Goal: Communication & Community: Answer question/provide support

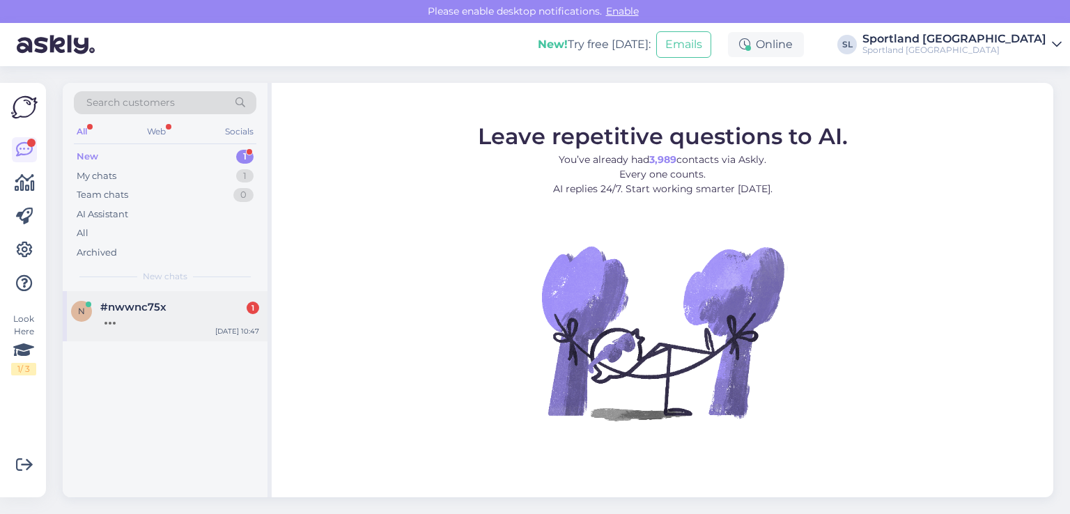
click at [142, 327] on div "n #nwwnc75x 1 Sep 4 10:47" at bounding box center [165, 316] width 205 height 50
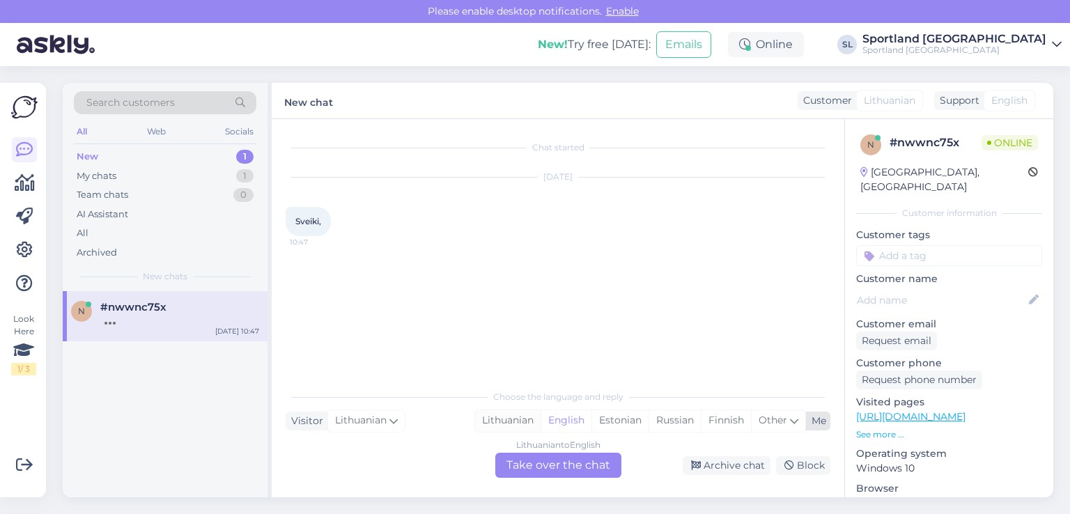
click at [515, 425] on div "Lithuanian" at bounding box center [507, 420] width 65 height 21
click at [514, 471] on div "Lithuanian to Lithuanian Take over the chat" at bounding box center [558, 465] width 126 height 25
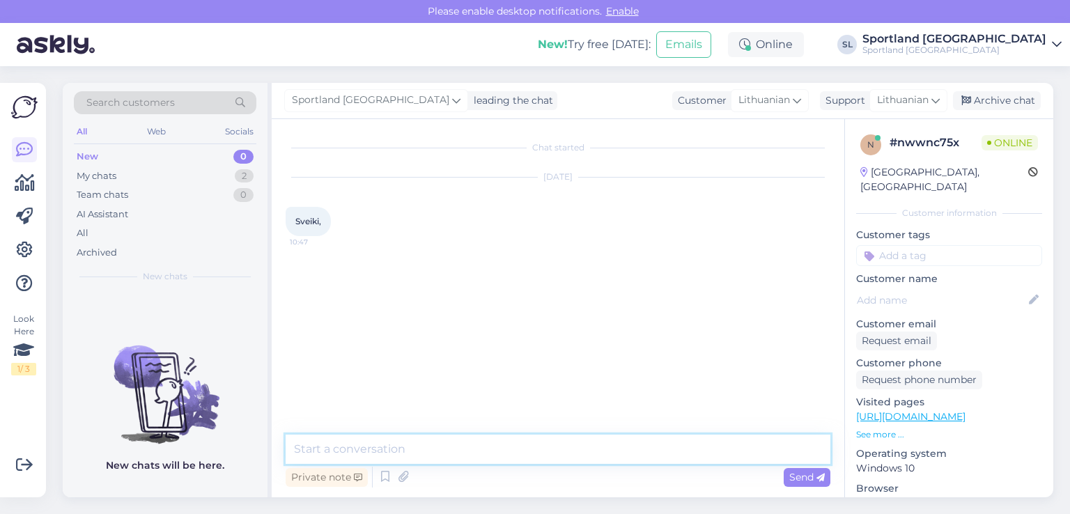
click at [474, 438] on textarea at bounding box center [558, 449] width 545 height 29
type textarea "Sveiki"
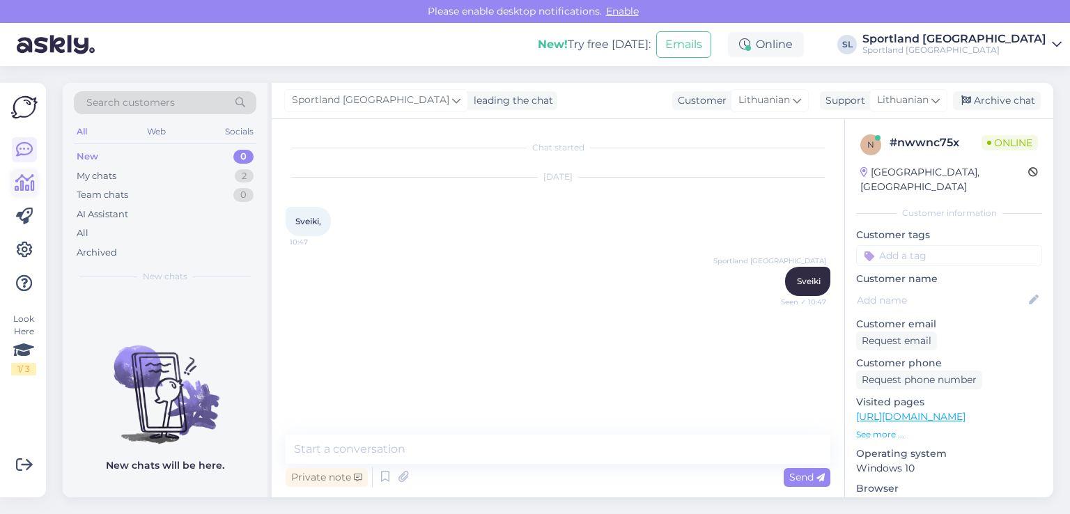
click at [26, 187] on icon at bounding box center [25, 183] width 20 height 17
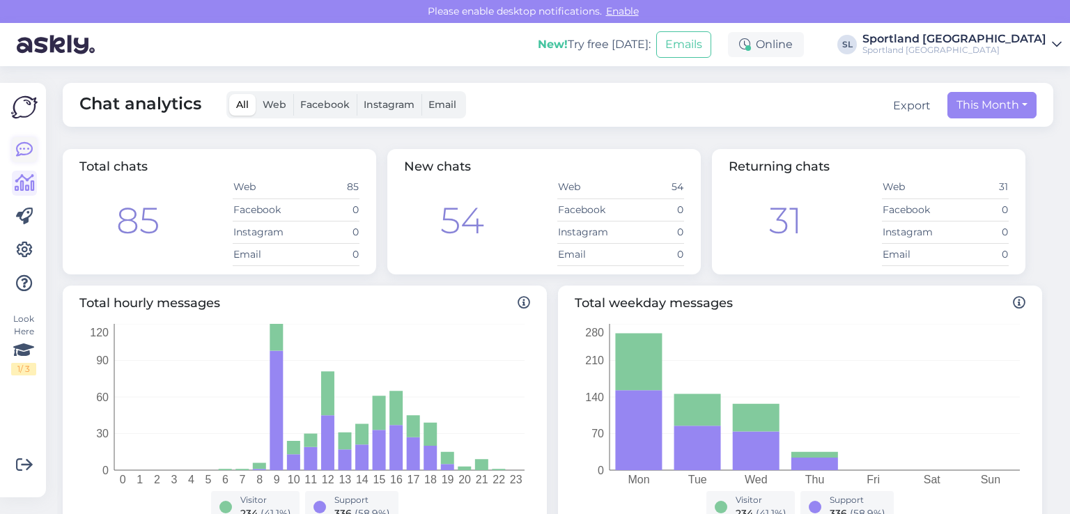
click at [28, 159] on link at bounding box center [24, 149] width 25 height 25
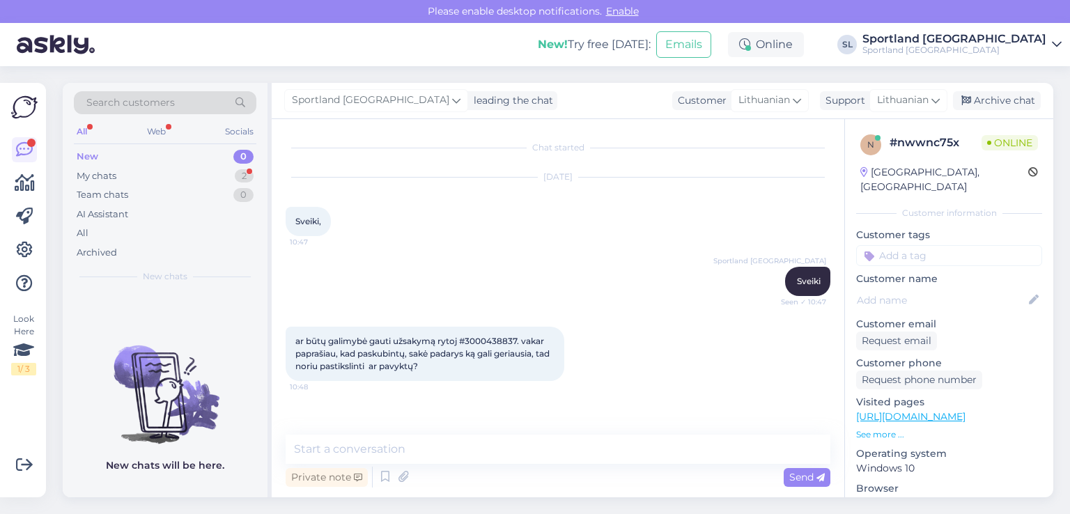
click at [482, 338] on span "ar būtų galimybė gauti užsakymą rytoj #3000438837. vakar paprašiau, kad paskubi…" at bounding box center [423, 354] width 256 height 36
copy span "3000438837"
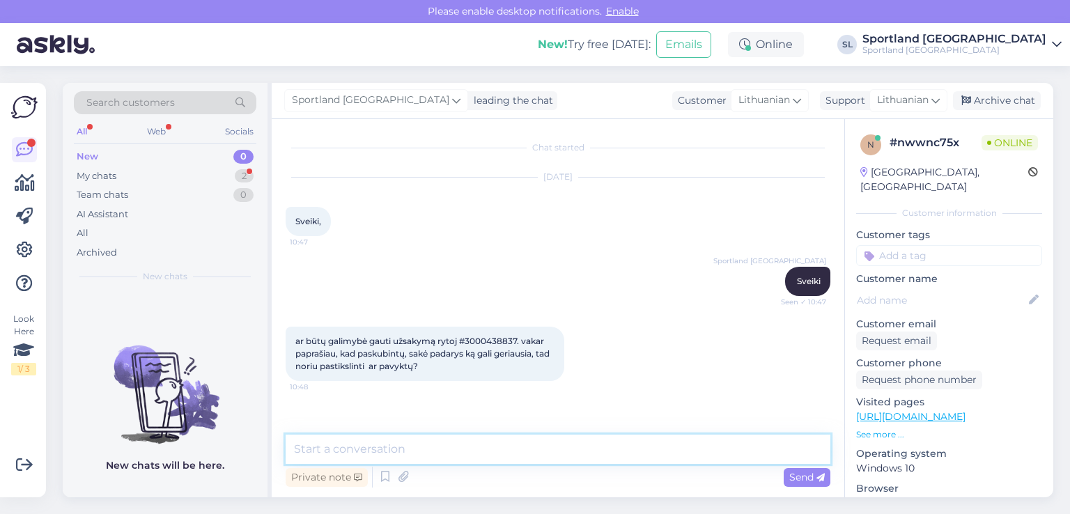
click at [412, 453] on textarea at bounding box center [558, 449] width 545 height 29
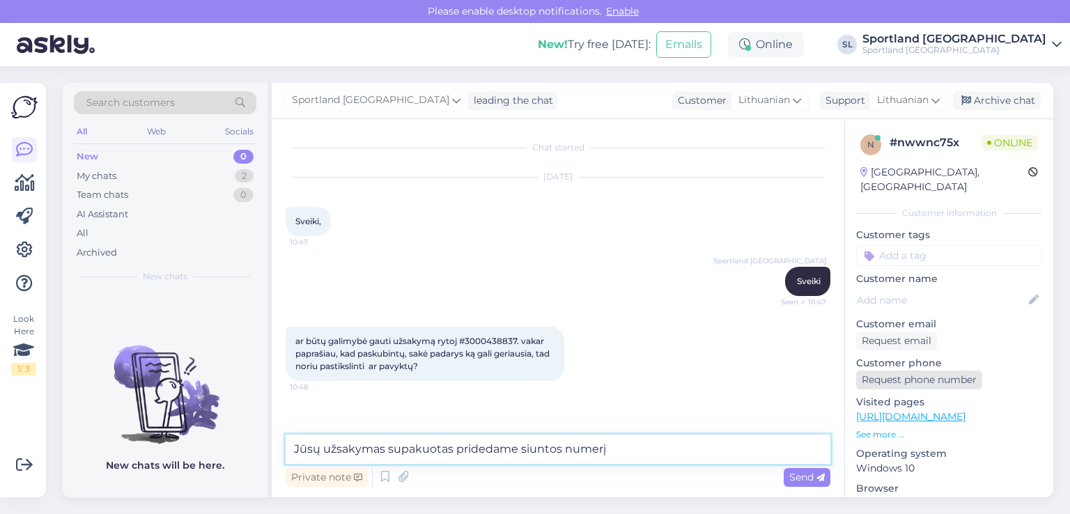
paste textarea "05815067630664"
type textarea "Jūsų užsakymas supakuotas pridedame siuntos numerį 05815067630664."
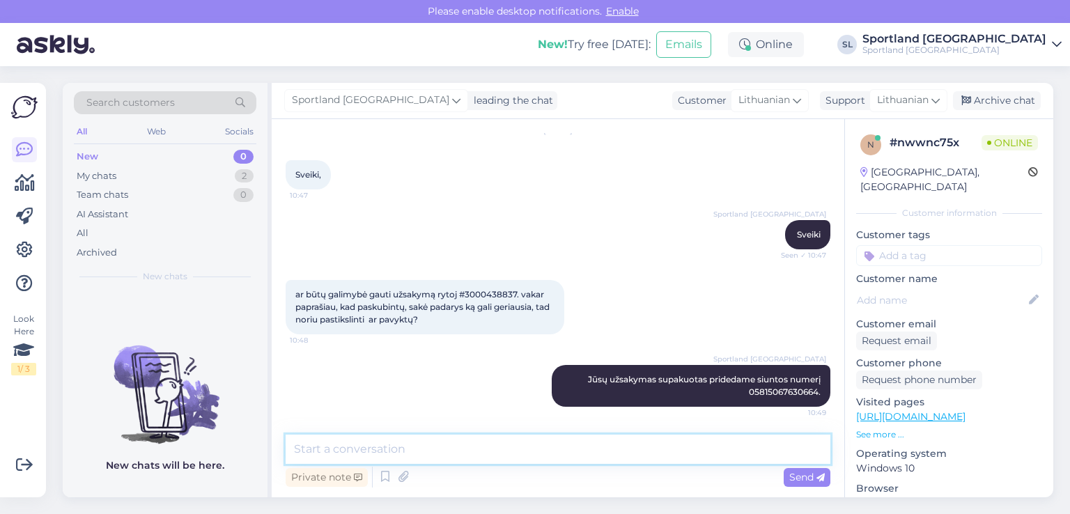
scroll to position [47, 0]
click at [448, 455] on textarea at bounding box center [558, 449] width 545 height 29
type textarea "Š"
type textarea "k"
type textarea "S"
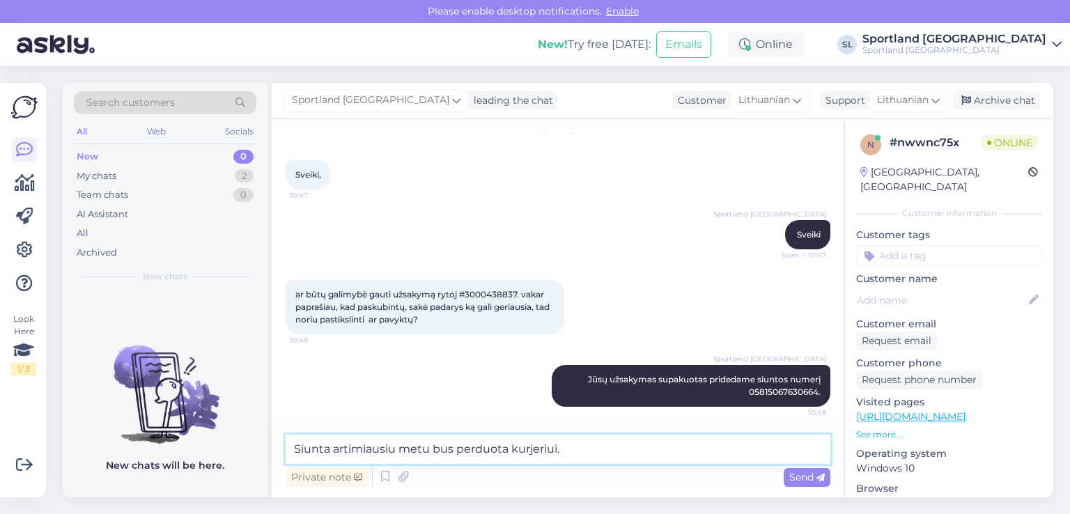
type textarea "Siunta artimiausiu metu bus perduota kurjeriui."
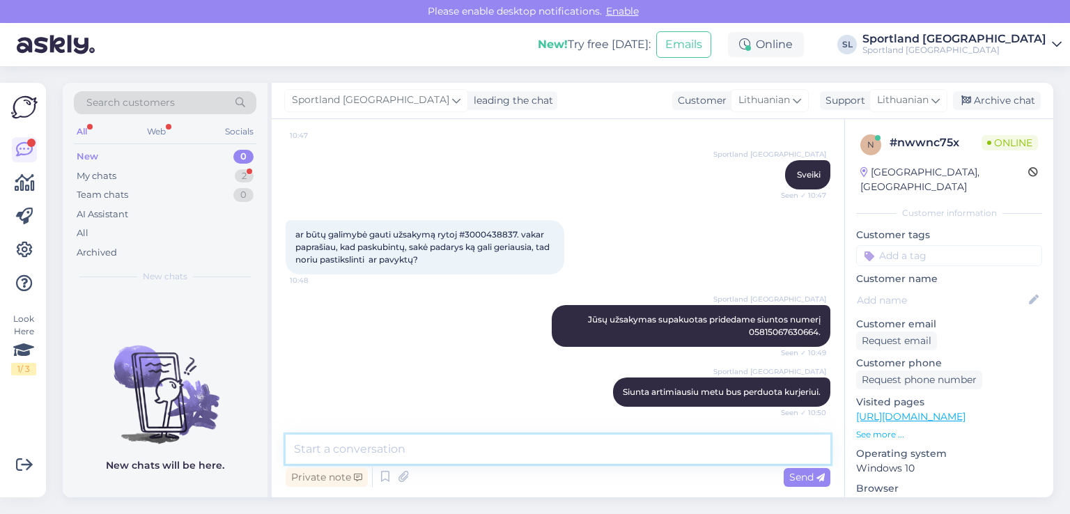
scroll to position [179, 0]
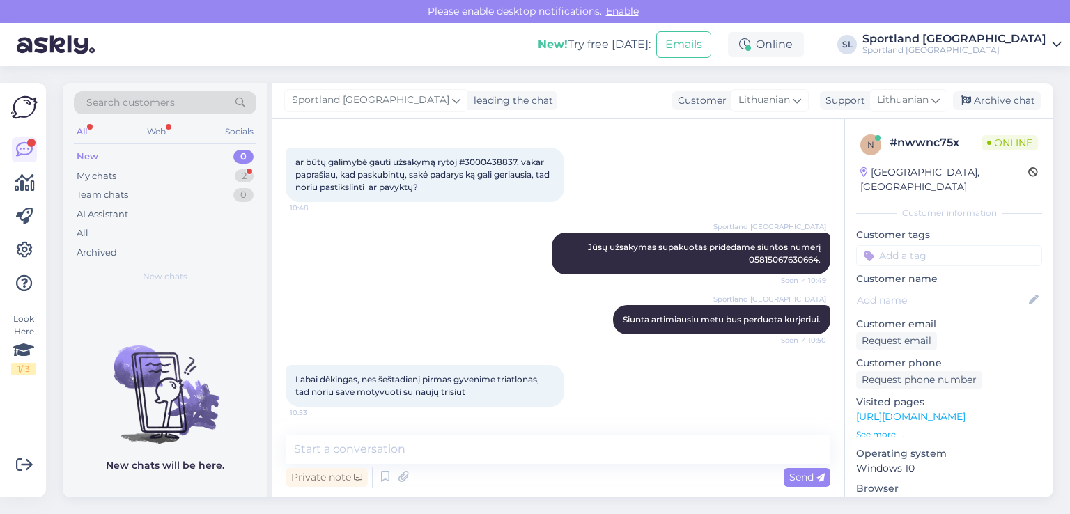
click at [496, 286] on div "Sportland Lithuania Jūsų užsakymas supakuotas pridedame siuntos numerį 05815067…" at bounding box center [558, 253] width 545 height 72
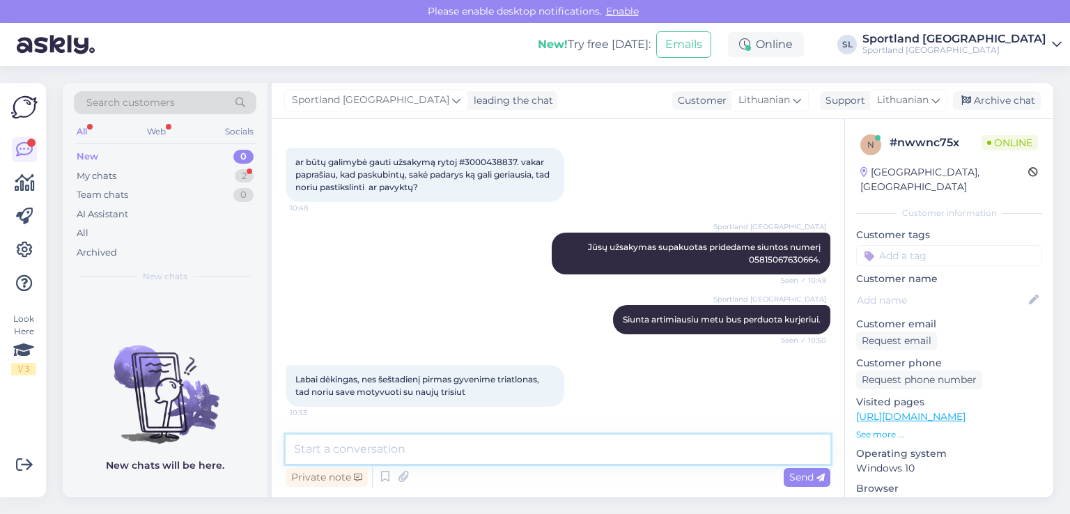
click at [510, 455] on textarea at bounding box center [558, 449] width 545 height 29
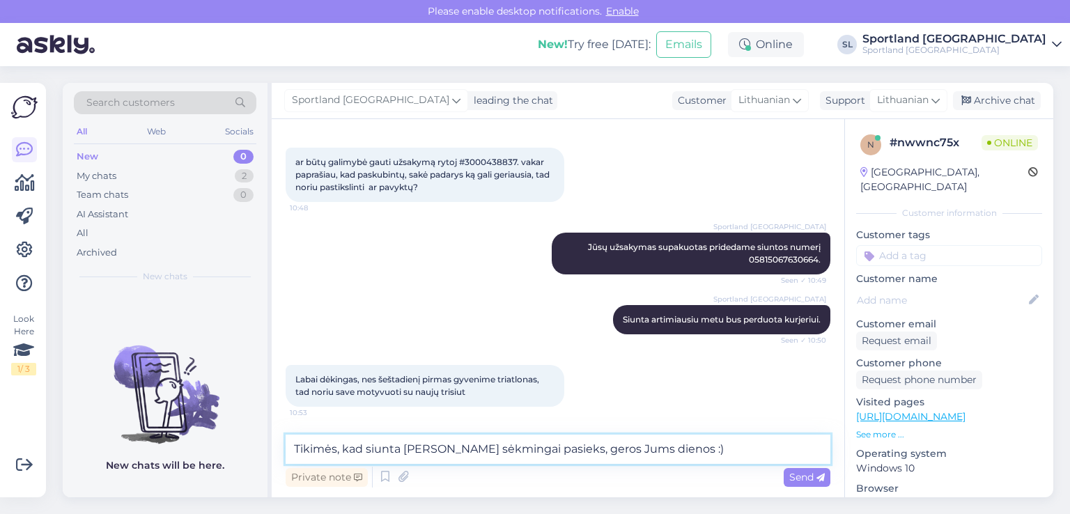
click at [529, 445] on textarea "Tikimės, kad siunta Jus sėkmingai pasieks, geros Jums dienos :)" at bounding box center [558, 449] width 545 height 29
type textarea "Tikimės, kad siunta Jus sėkmingai pasieks artimiausiu metu, geros Jums dienos :)"
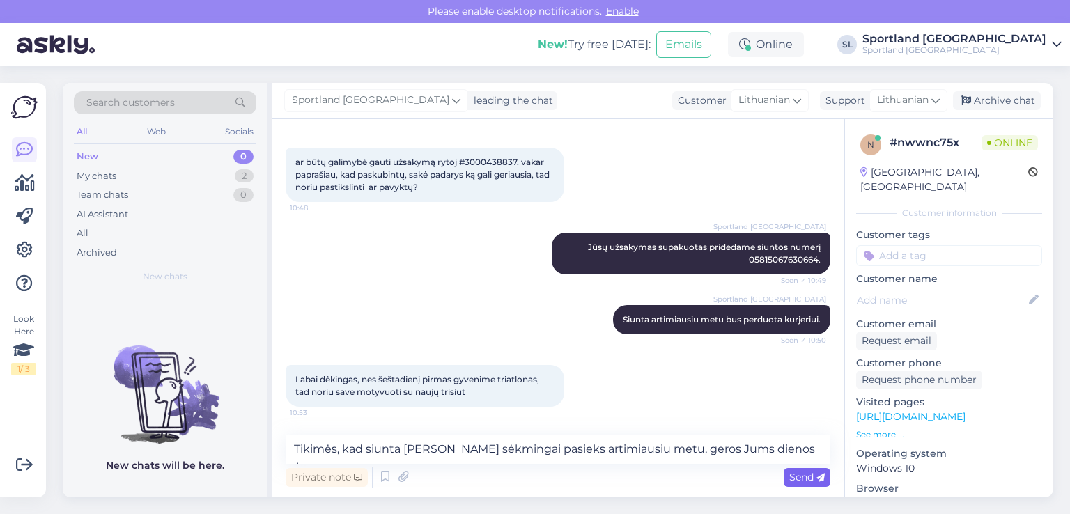
click at [798, 480] on span "Send" at bounding box center [807, 477] width 36 height 13
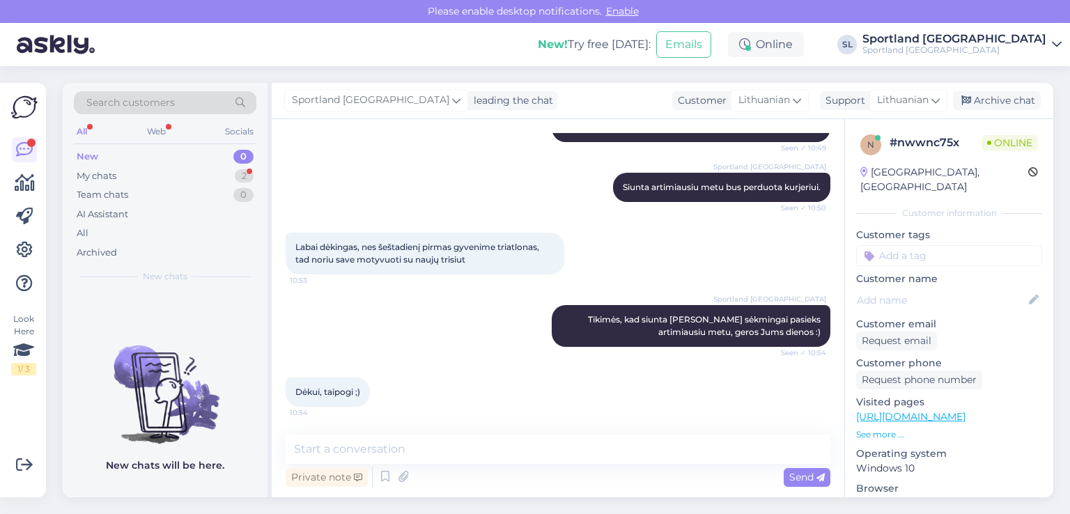
scroll to position [311, 0]
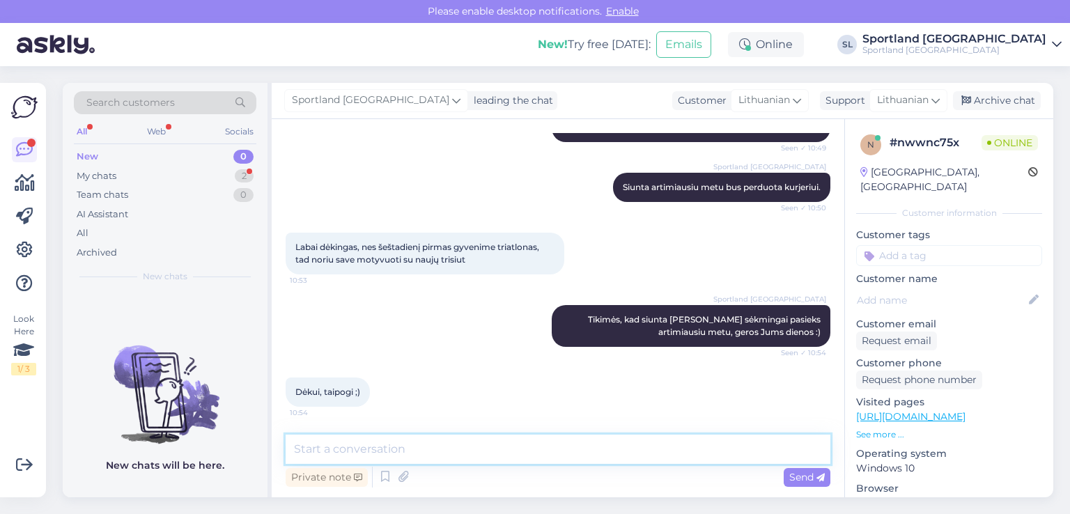
click at [510, 458] on textarea at bounding box center [558, 449] width 545 height 29
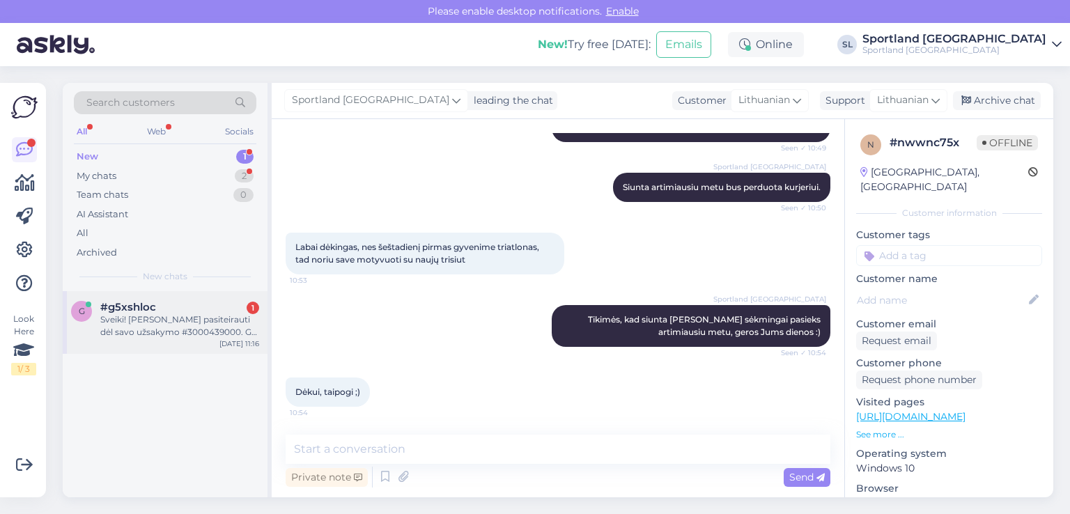
click at [158, 329] on div "Sveiki! Noriu pasiteirauti dėl savo užsakymo #3000439000. Gal galite pasakyti k…" at bounding box center [179, 325] width 159 height 25
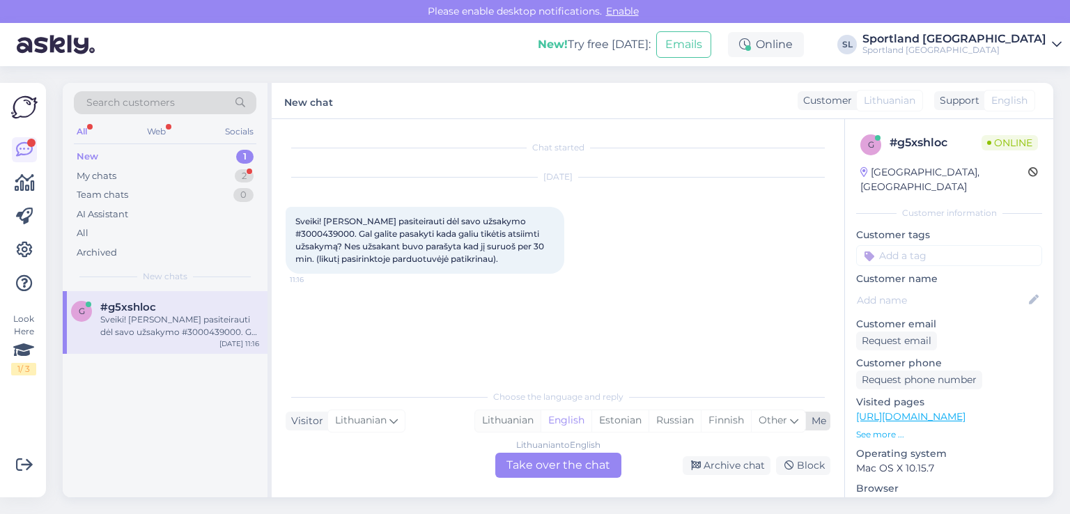
click at [510, 410] on div "Lithuanian" at bounding box center [507, 420] width 65 height 21
click at [526, 458] on div "Lithuanian to Lithuanian Take over the chat" at bounding box center [558, 465] width 126 height 25
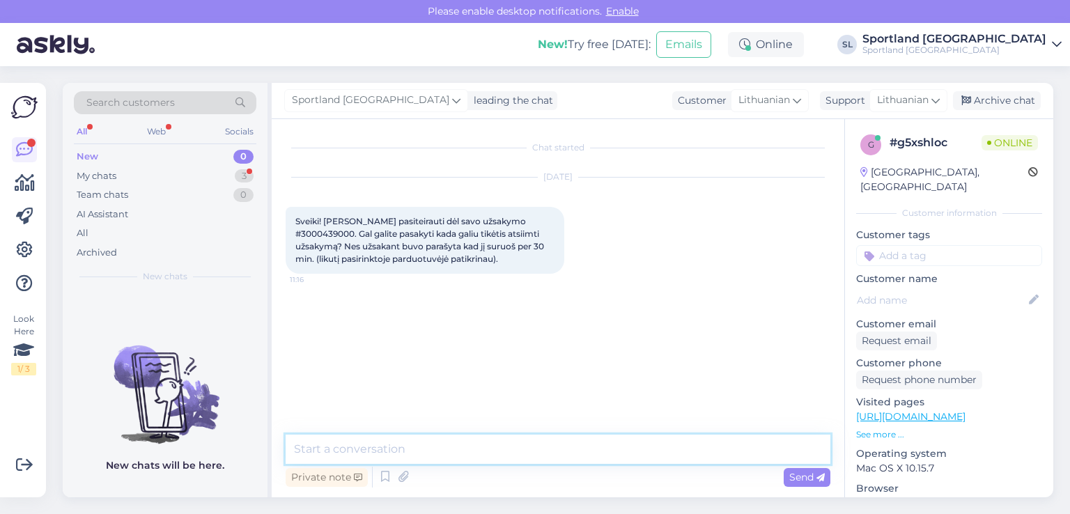
click at [510, 448] on textarea at bounding box center [558, 449] width 545 height 29
type textarea "Sveiki"
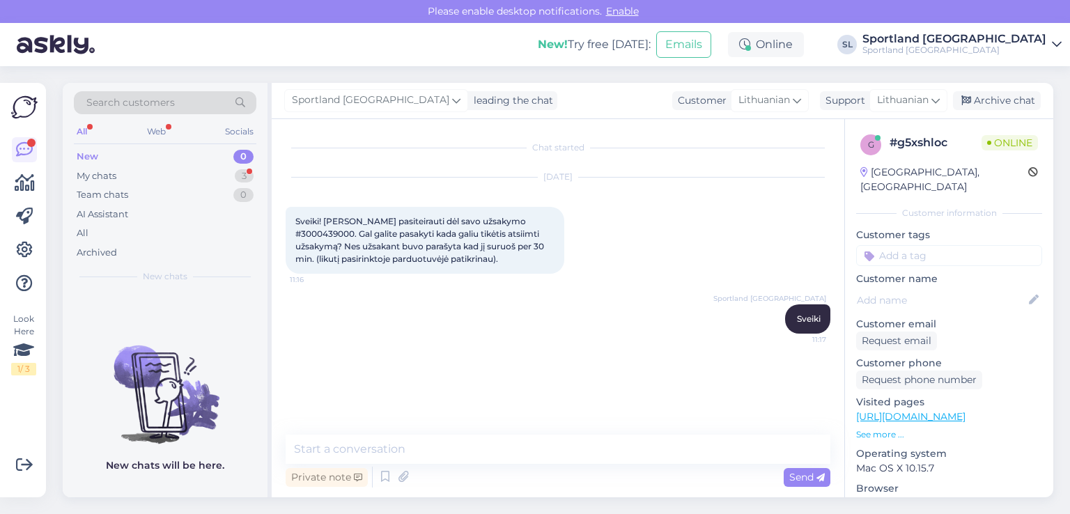
click at [508, 219] on span "Sveiki! Noriu pasiteirauti dėl savo užsakymo #3000439000. Gal galite pasakyti k…" at bounding box center [420, 240] width 251 height 48
copy span "3000439000"
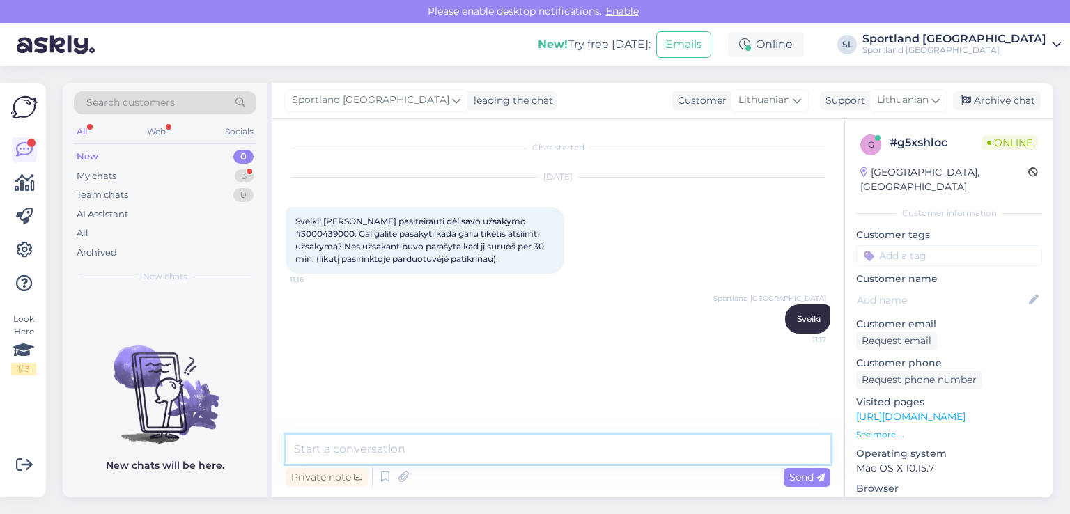
click at [474, 445] on textarea at bounding box center [558, 449] width 545 height 29
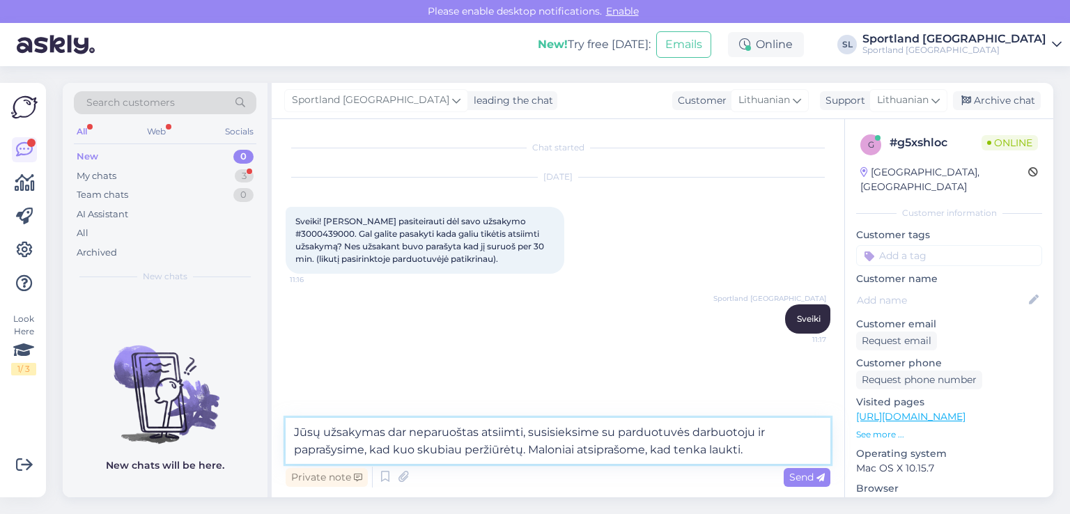
type textarea "Jūsų užsakymas dar neparuoštas atsiimti, susisieksime su parduotuvės darbuotoju…"
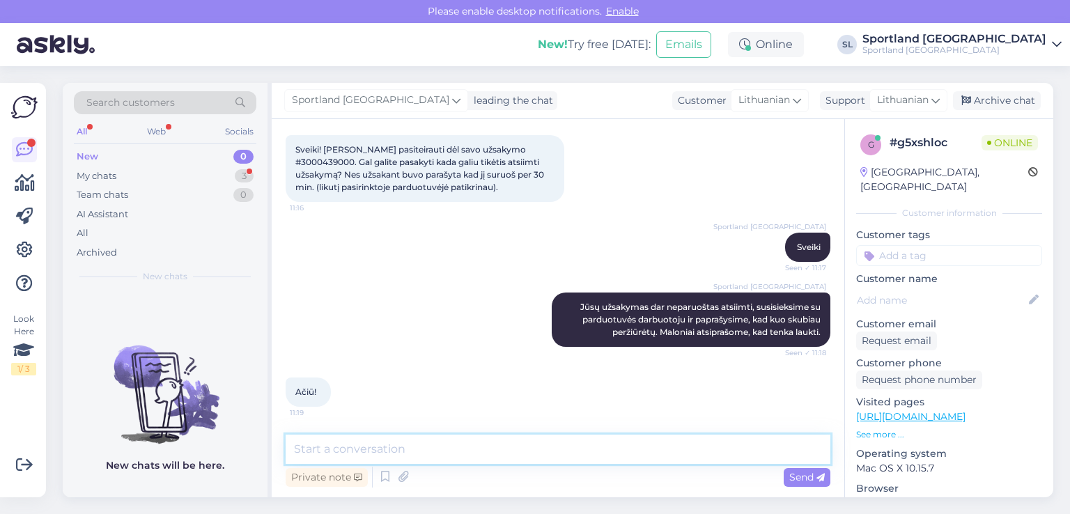
scroll to position [72, 0]
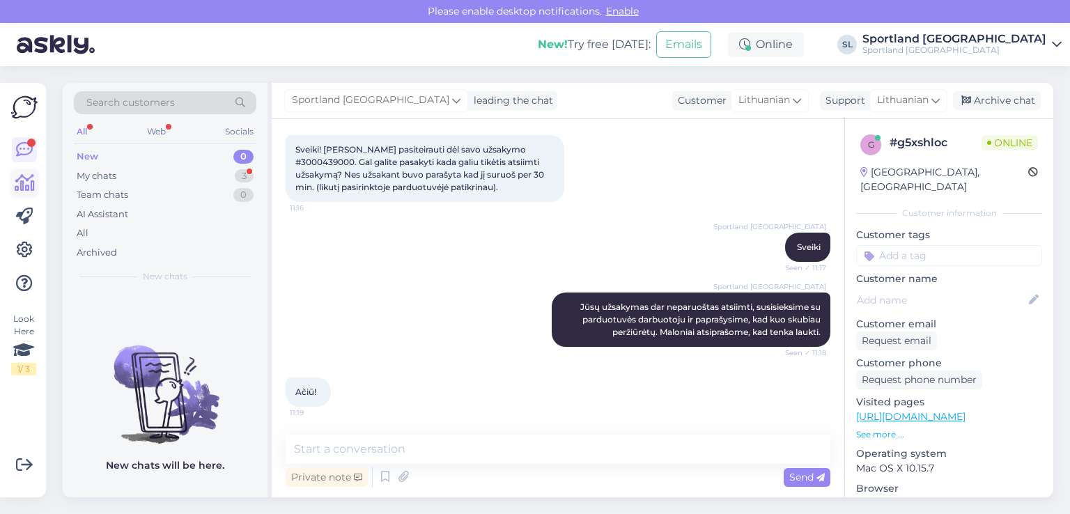
click at [33, 181] on icon at bounding box center [25, 183] width 20 height 17
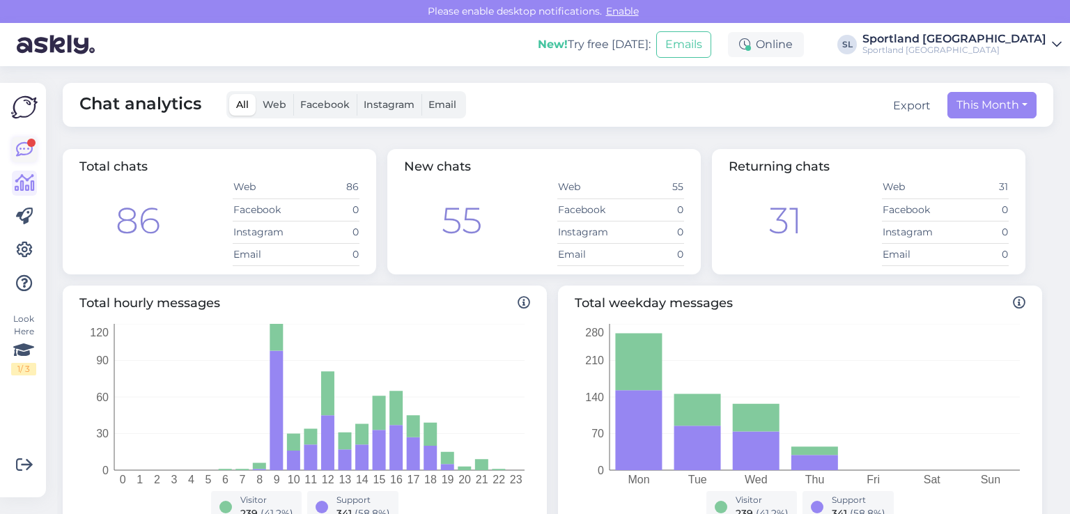
click at [31, 143] on div at bounding box center [31, 143] width 8 height 8
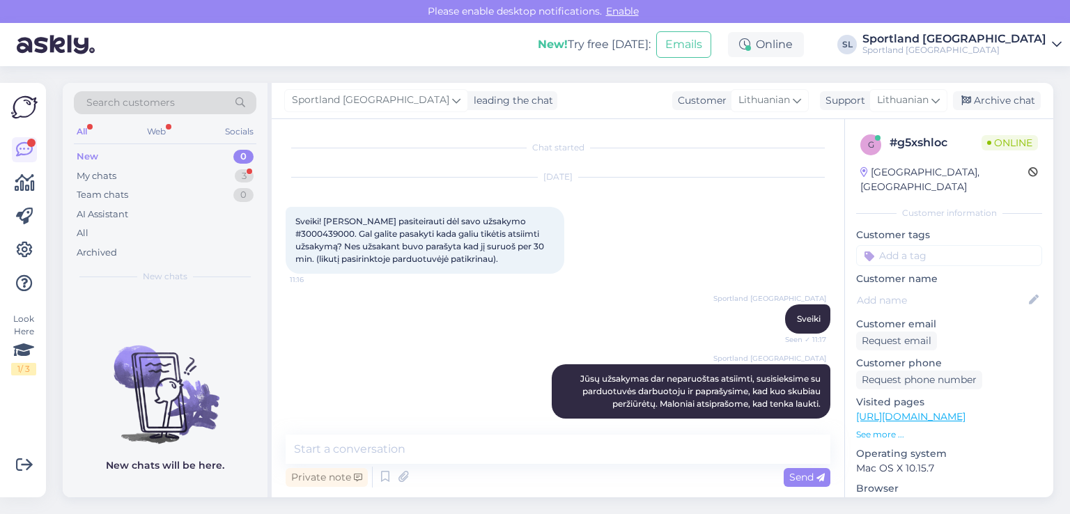
scroll to position [29, 0]
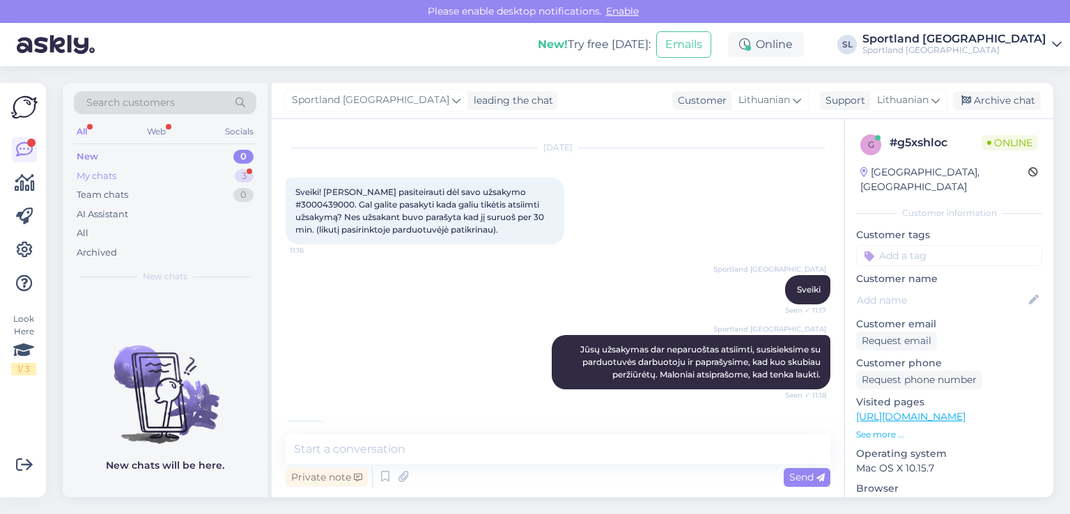
click at [130, 169] on div "My chats 3" at bounding box center [165, 175] width 182 height 19
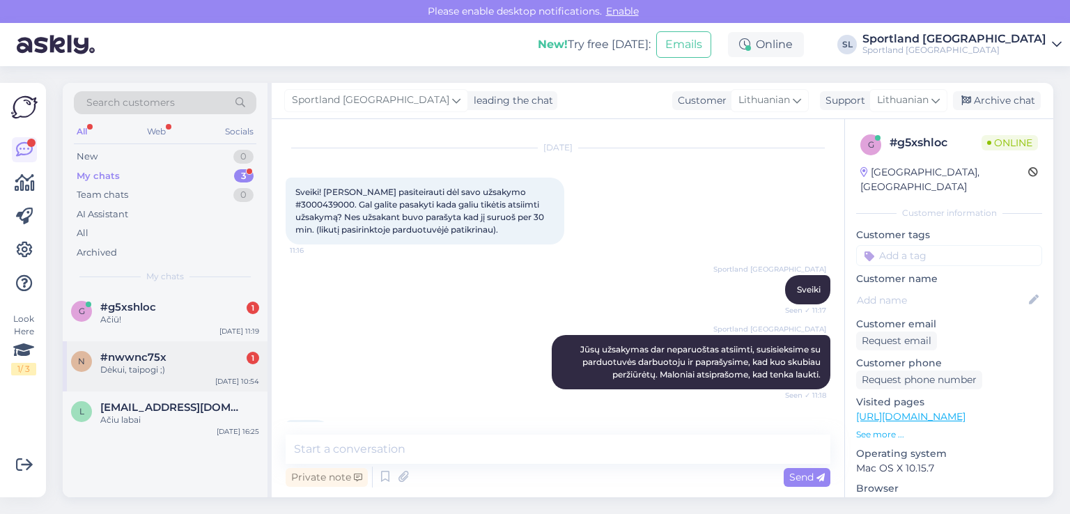
click at [174, 364] on div "Dėkui, taipogi ;)" at bounding box center [179, 370] width 159 height 13
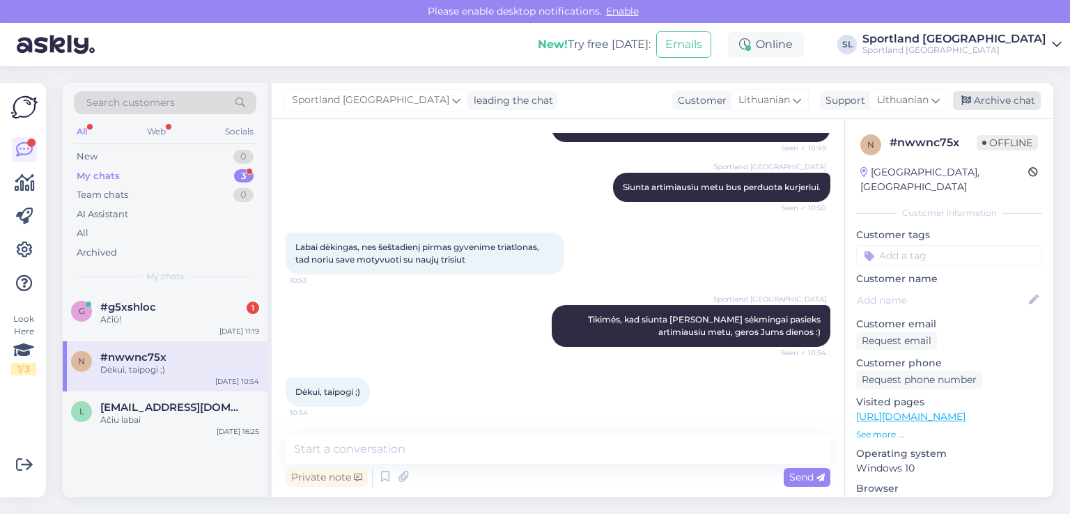
click at [997, 100] on div "Archive chat" at bounding box center [997, 100] width 88 height 19
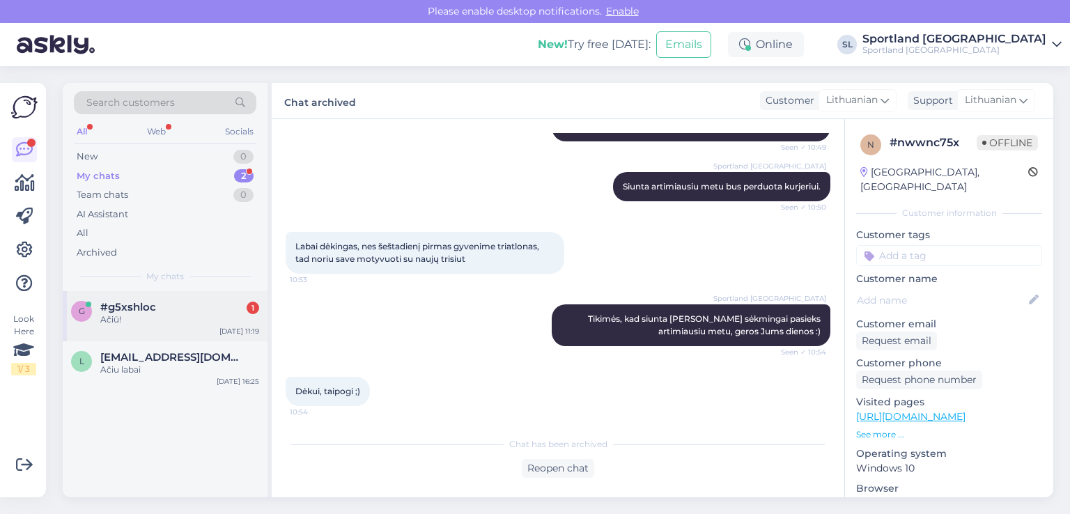
click at [173, 315] on div "Ačiū!" at bounding box center [179, 319] width 159 height 13
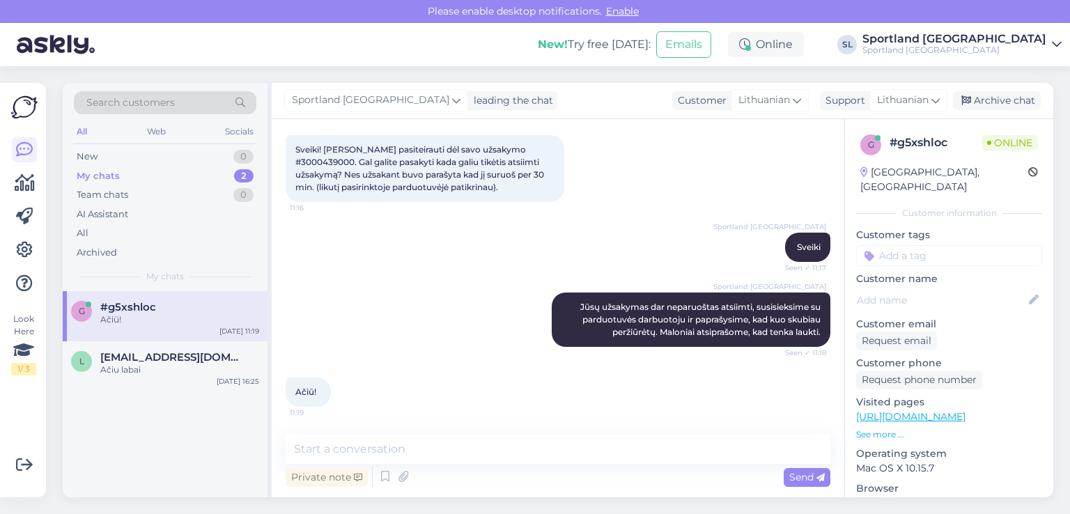
scroll to position [72, 0]
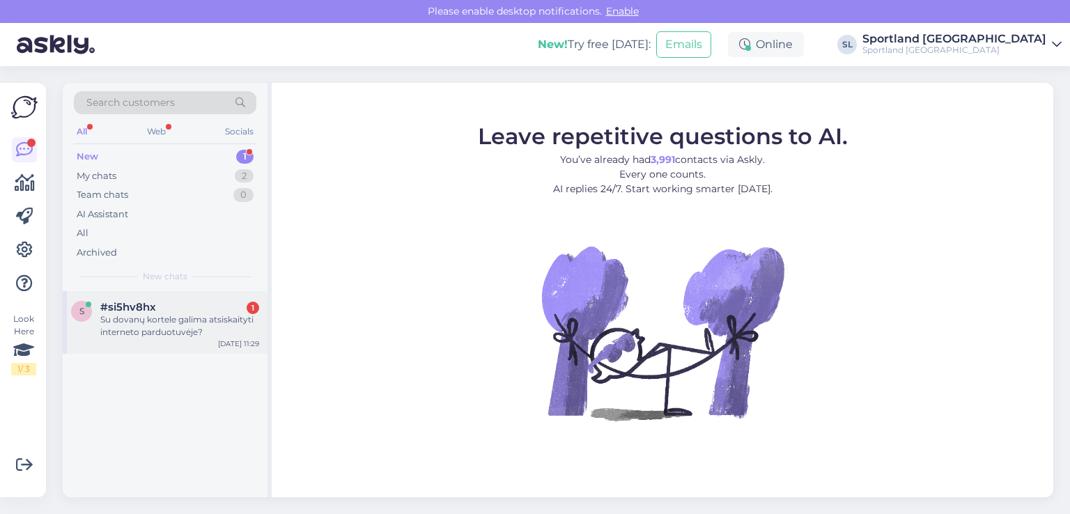
click at [192, 340] on div "s #si5hv8hx 1 Su dovanų kortele galima atsiskaityti interneto parduotuvėje? [DA…" at bounding box center [165, 322] width 205 height 63
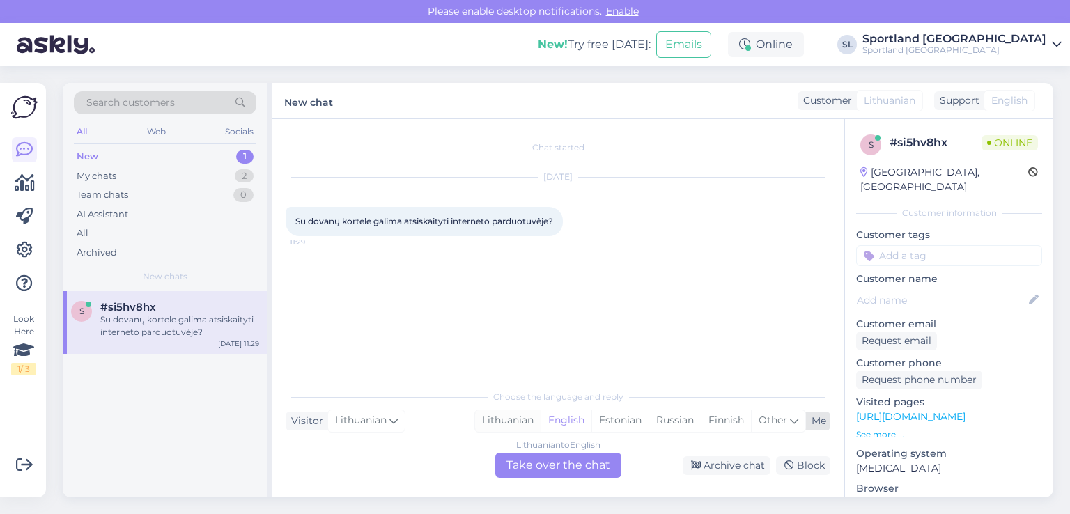
click at [493, 421] on div "Lithuanian" at bounding box center [507, 420] width 65 height 21
click at [524, 455] on div "Lithuanian to Lithuanian Take over the chat" at bounding box center [558, 465] width 126 height 25
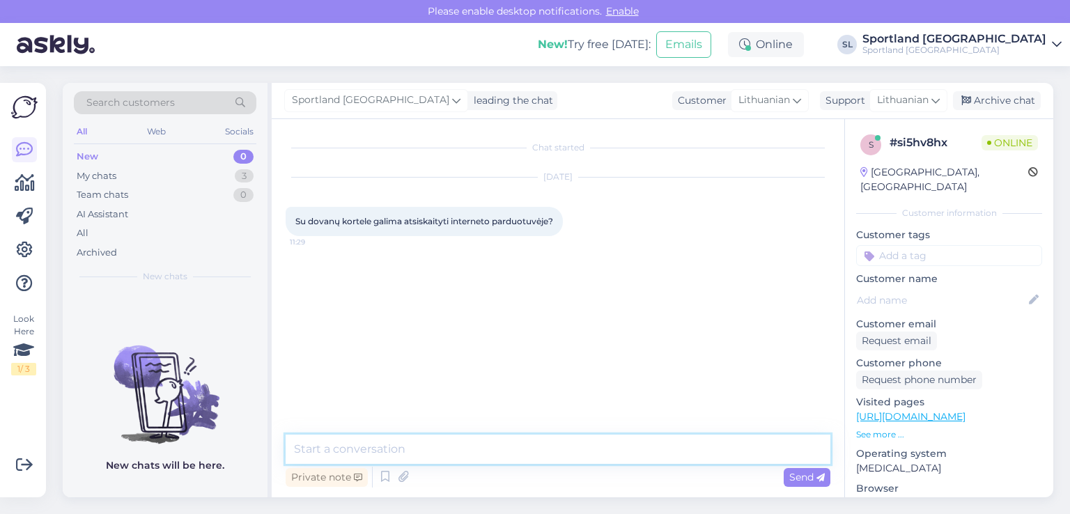
click at [513, 441] on textarea at bounding box center [558, 449] width 545 height 29
type textarea "Sveiki"
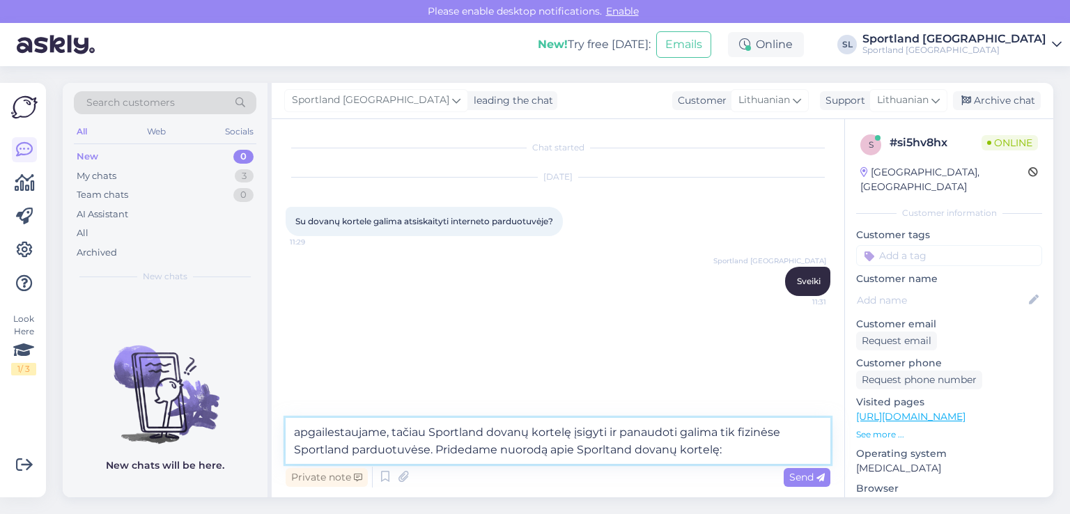
paste textarea "[URL][DOMAIN_NAME]"
type textarea "apgailestaujame, tačiau Sportland dovanų kortelę įsigyti ir panaudoti galima ti…"
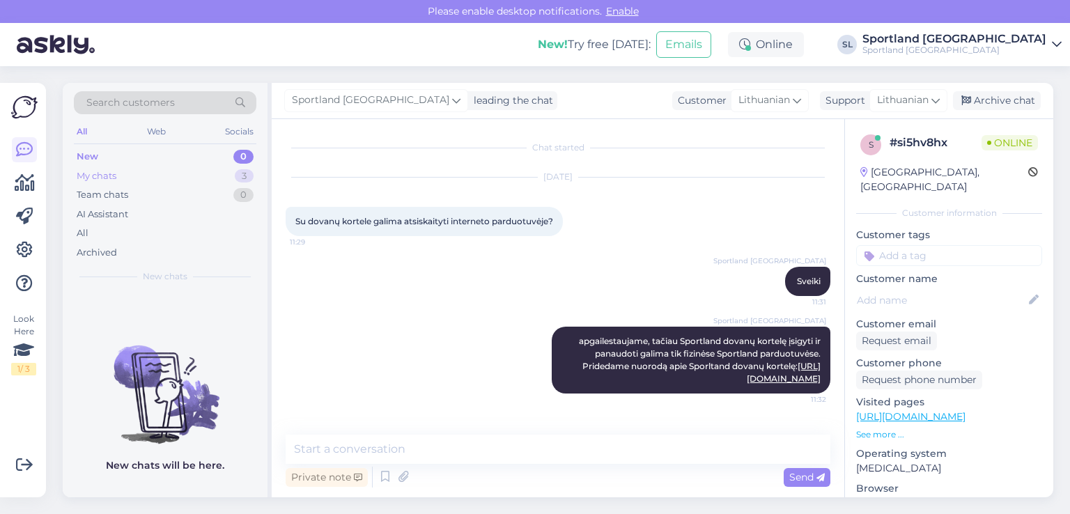
click at [167, 182] on div "My chats 3" at bounding box center [165, 175] width 182 height 19
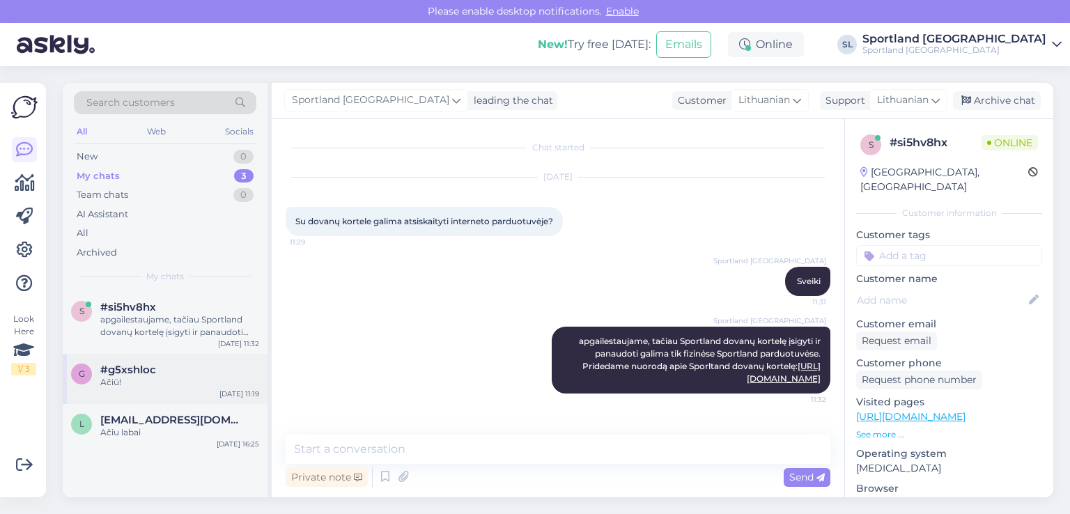
click at [175, 368] on div "#g5xshloc" at bounding box center [179, 370] width 159 height 13
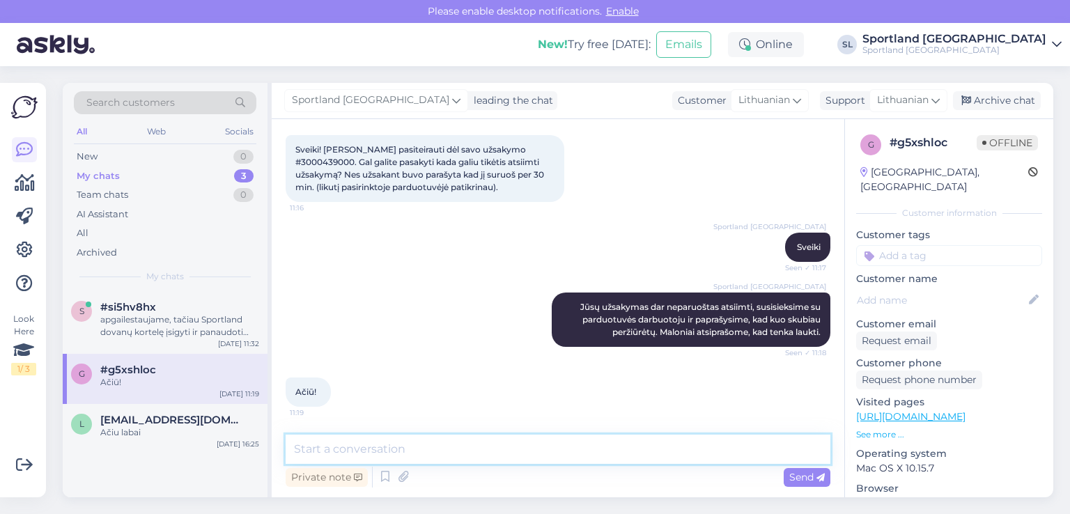
click at [493, 450] on textarea at bounding box center [558, 449] width 545 height 29
type textarea "j"
click at [443, 458] on textarea "Jūsų užsakymas paruoštas galite vy" at bounding box center [558, 449] width 545 height 29
click at [501, 448] on textarea "Jūsų užsakymas paruoštas, galite vy" at bounding box center [558, 449] width 545 height 29
paste textarea "Sportland Vilnius Panoram"
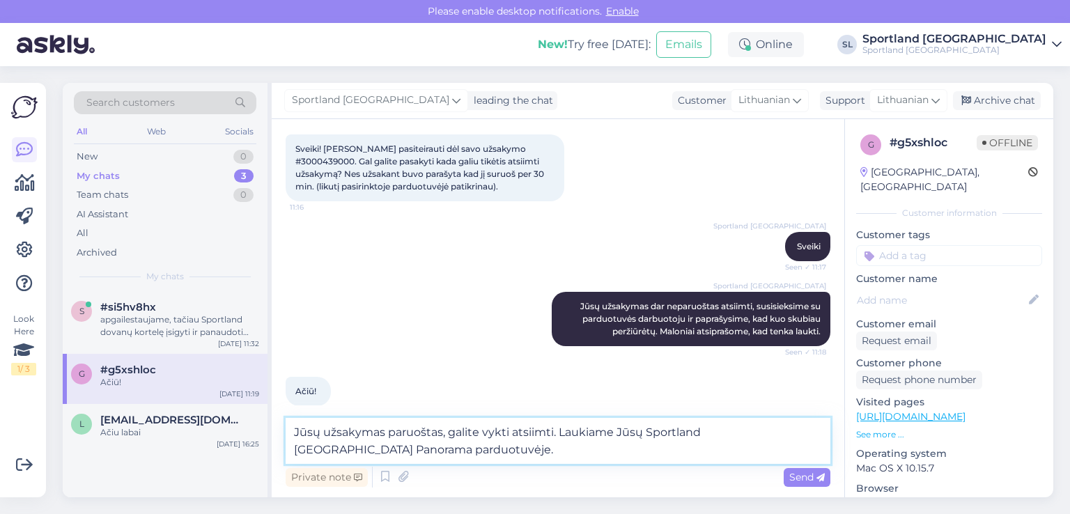
type textarea "Jūsų užsakymas paruoštas, galite vykti atsiimti. Laukiame Jūsų Sportland Vilniu…"
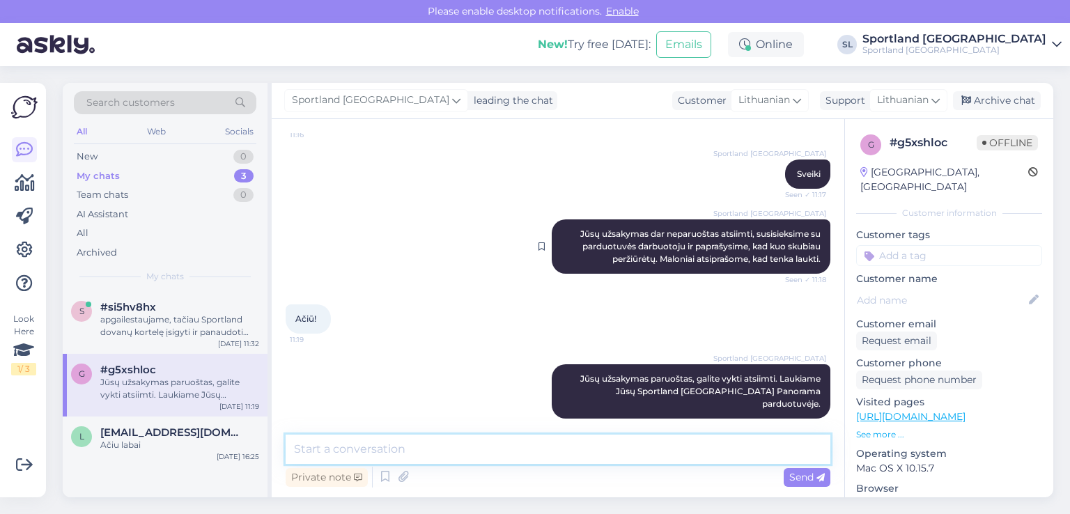
scroll to position [144, 0]
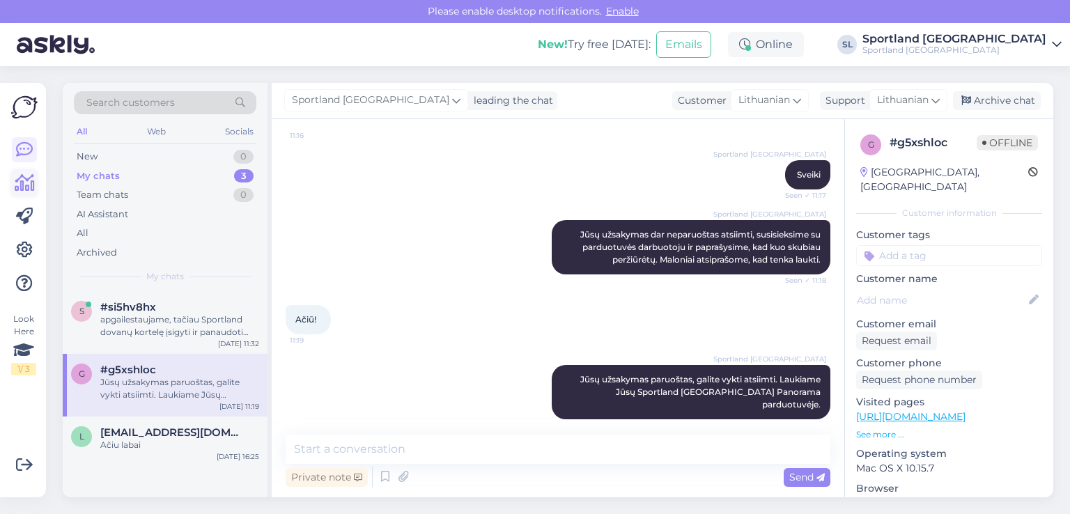
click at [28, 188] on icon at bounding box center [25, 183] width 20 height 17
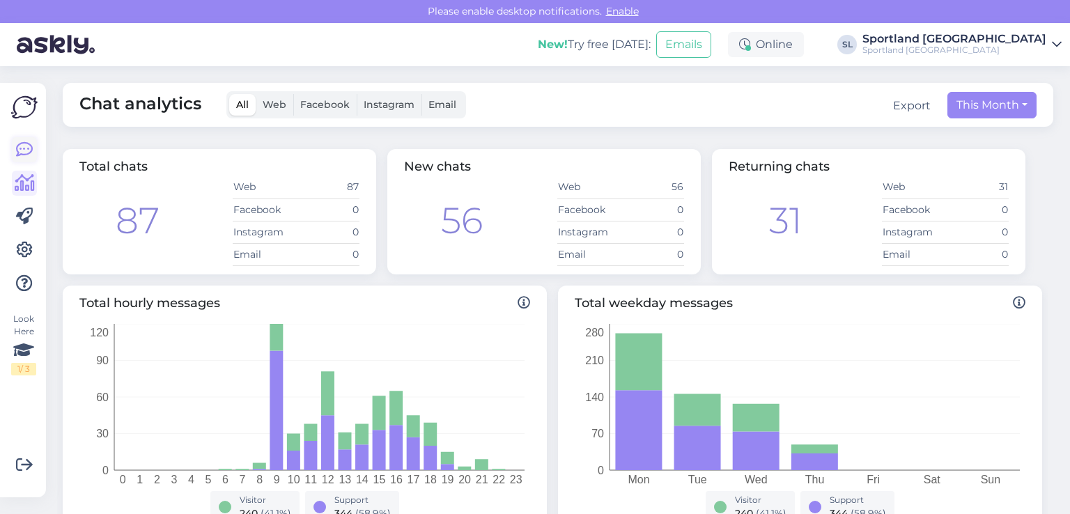
click at [25, 154] on icon at bounding box center [24, 149] width 17 height 17
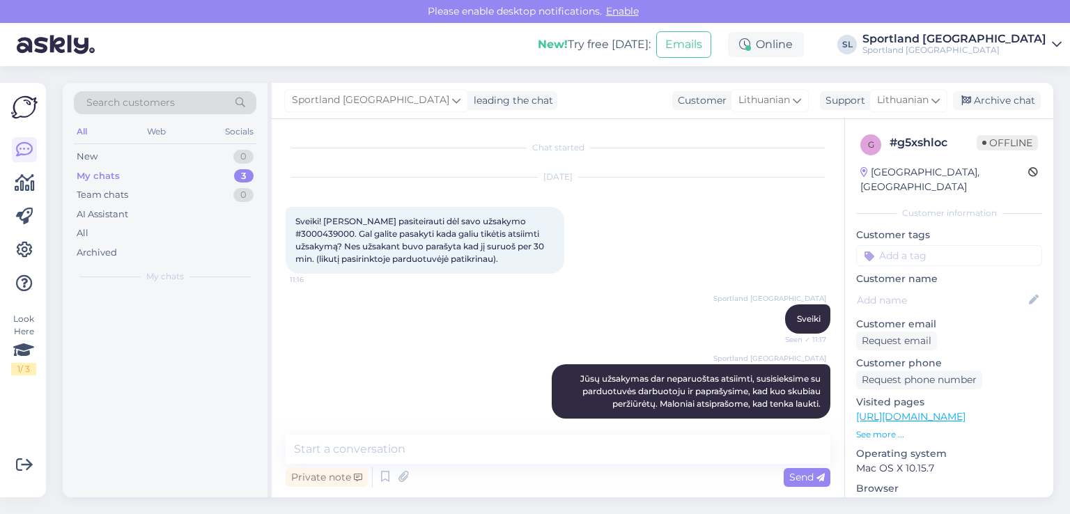
scroll to position [145, 0]
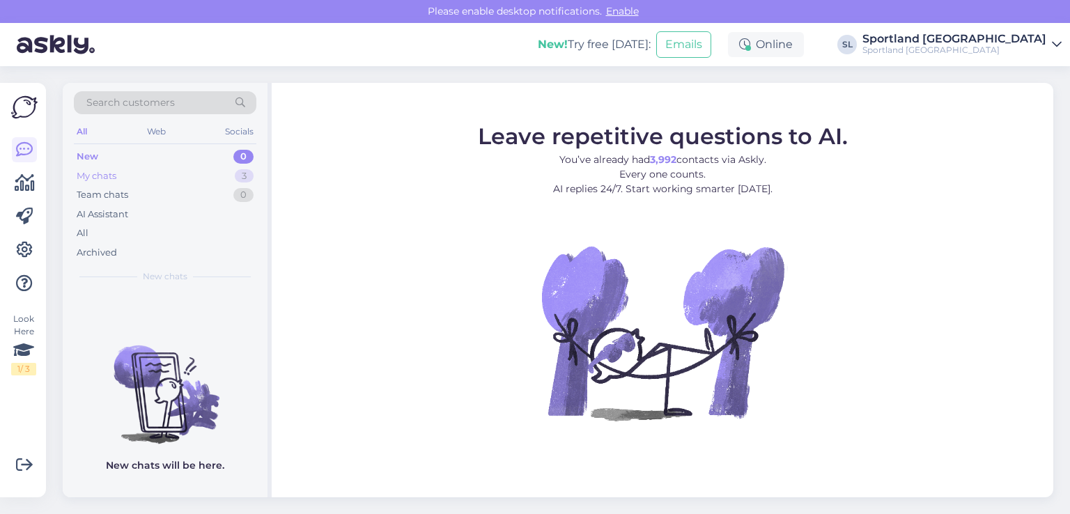
click at [127, 177] on div "My chats 3" at bounding box center [165, 175] width 182 height 19
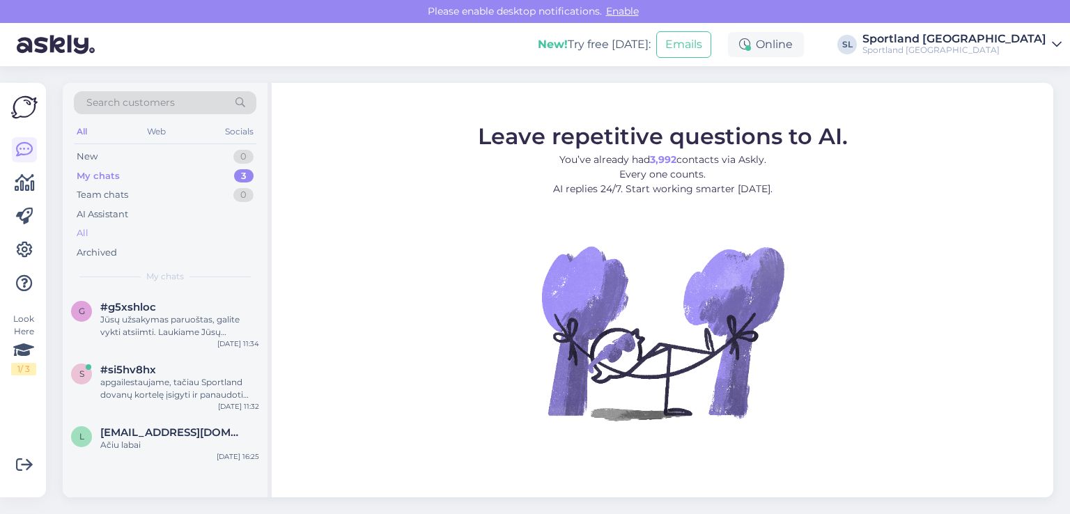
click at [106, 235] on div "All" at bounding box center [165, 233] width 182 height 19
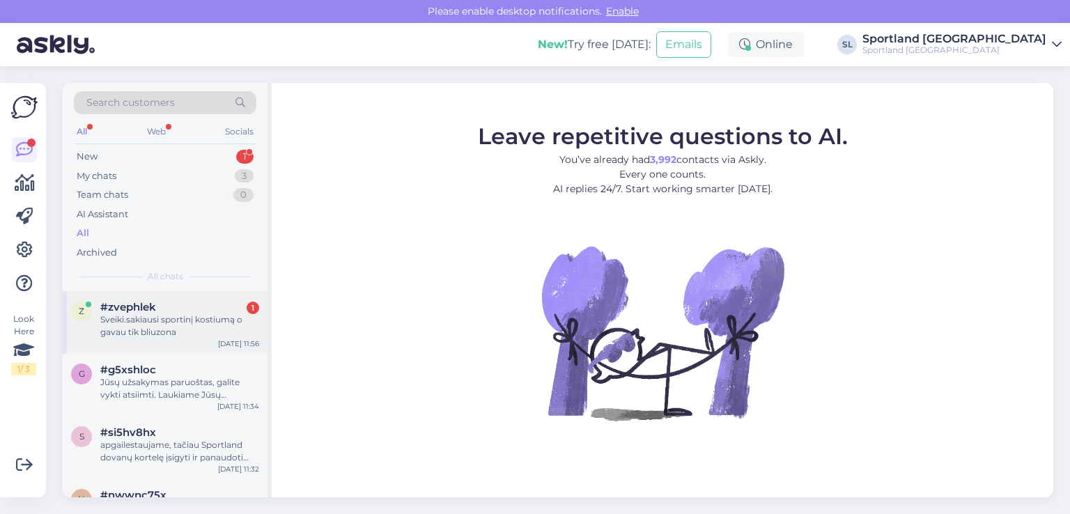
click at [137, 329] on div "Sveiki.sakiausi sportinį kostiumą o gavau tik bliuzona" at bounding box center [179, 325] width 159 height 25
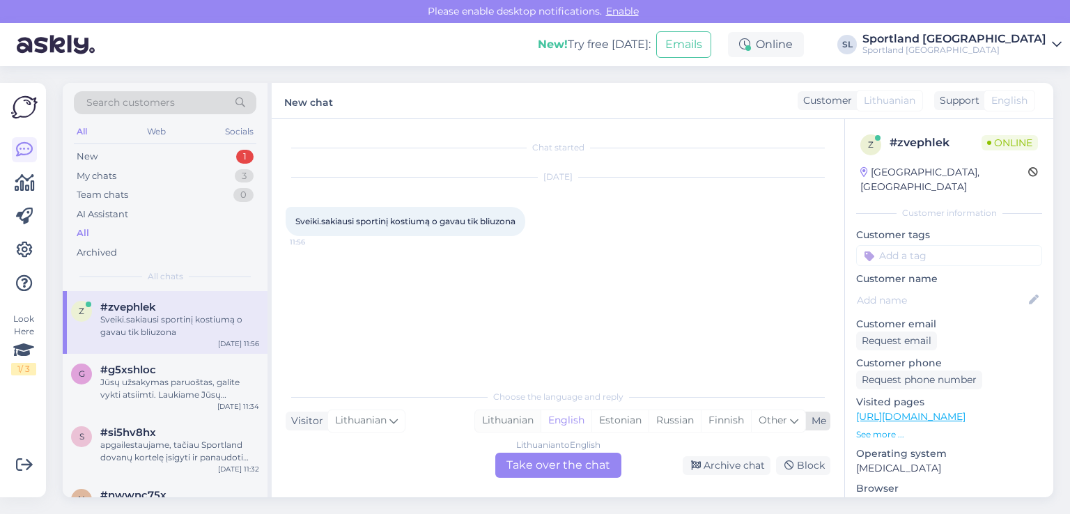
click at [507, 426] on div "Lithuanian" at bounding box center [507, 420] width 65 height 21
click at [532, 463] on div "Lithuanian to Lithuanian Take over the chat" at bounding box center [558, 465] width 126 height 25
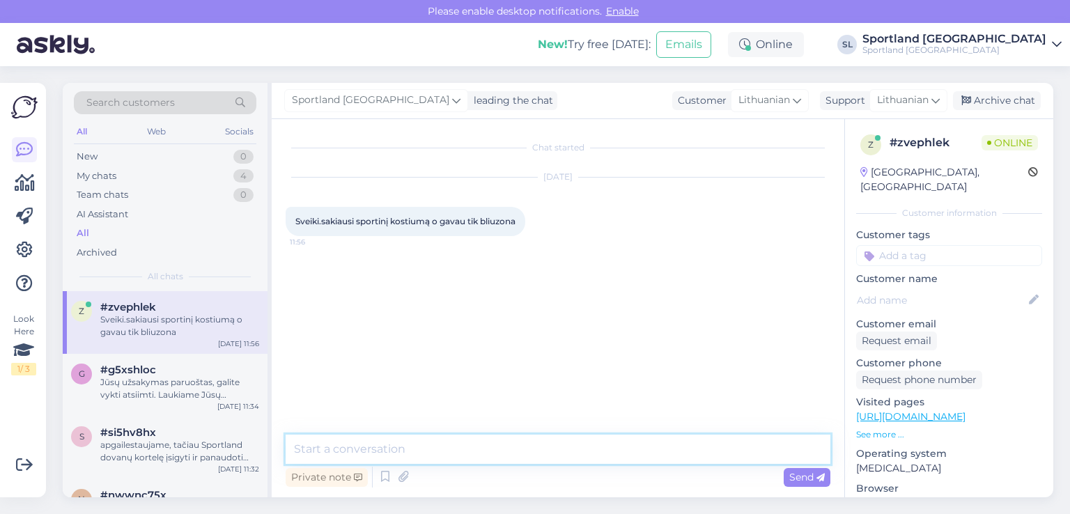
click at [518, 458] on textarea at bounding box center [558, 449] width 545 height 29
type textarea "Sveiki"
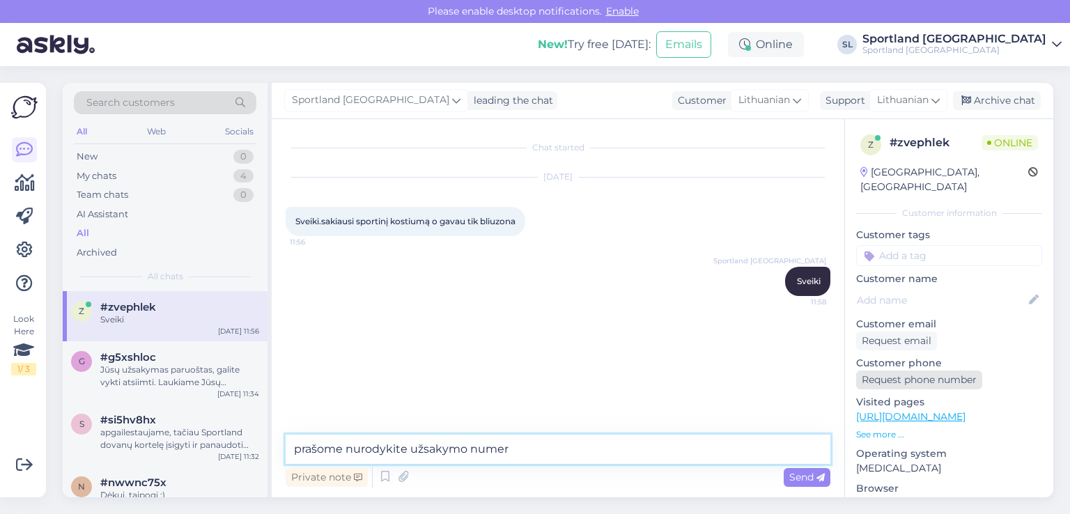
type textarea "prašome nurodykite užsakymo numerį"
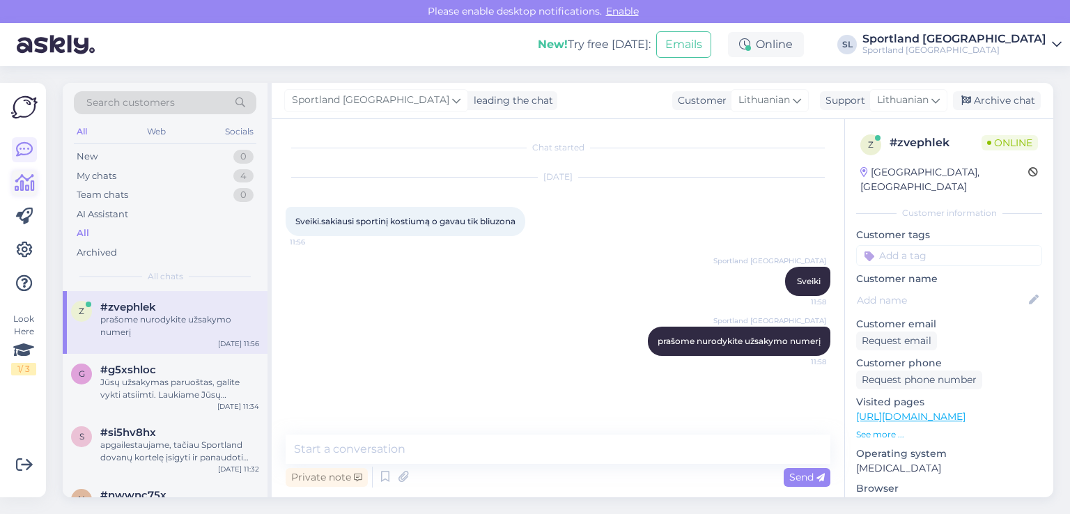
click at [28, 190] on icon at bounding box center [25, 183] width 20 height 17
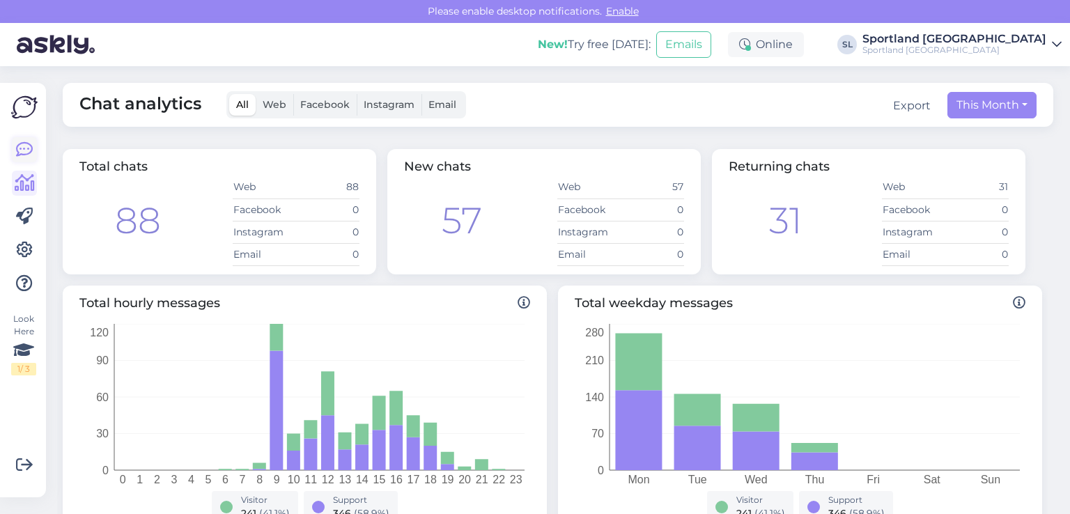
click at [28, 153] on icon at bounding box center [24, 149] width 17 height 17
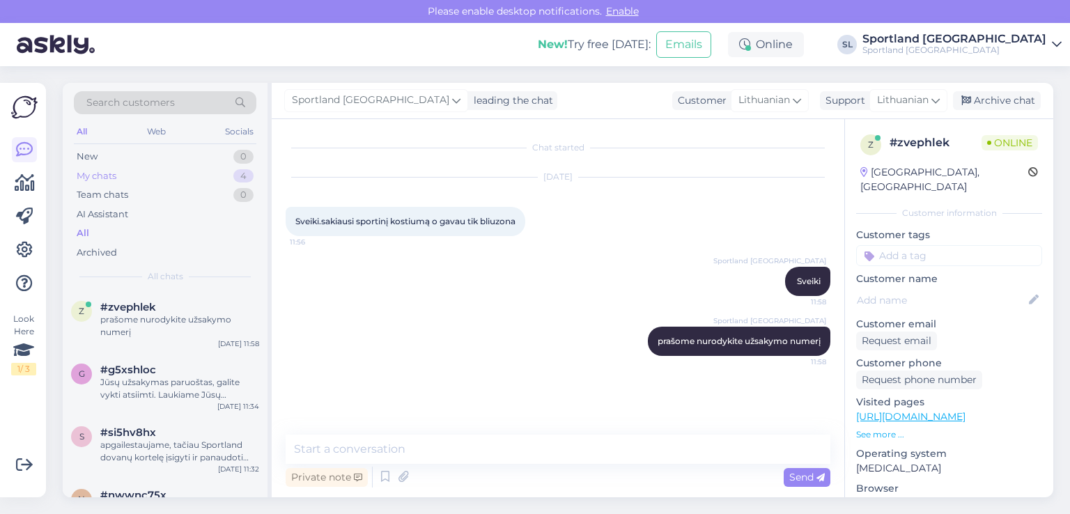
click at [133, 170] on div "My chats 4" at bounding box center [165, 175] width 182 height 19
click at [114, 371] on span "#g5xshloc" at bounding box center [128, 370] width 56 height 13
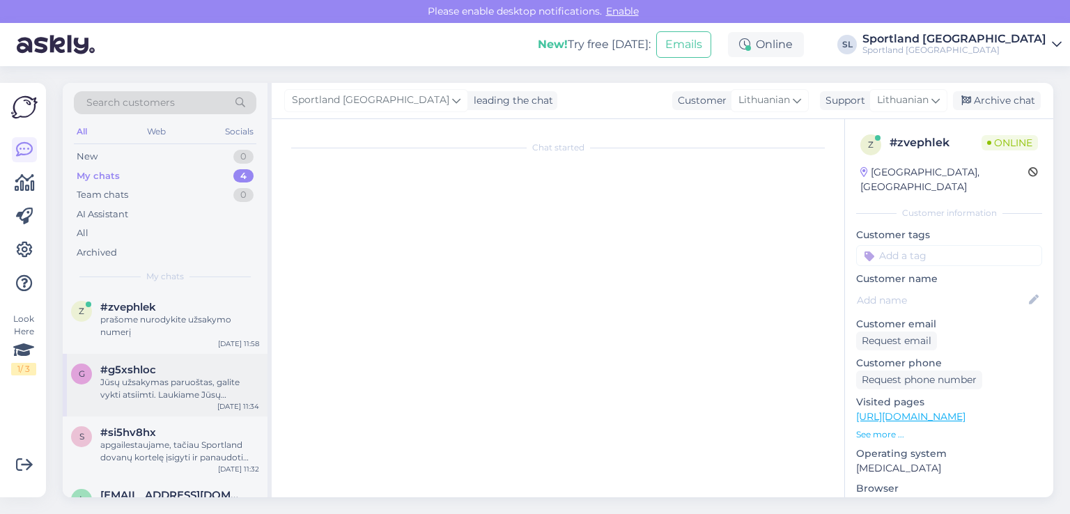
scroll to position [145, 0]
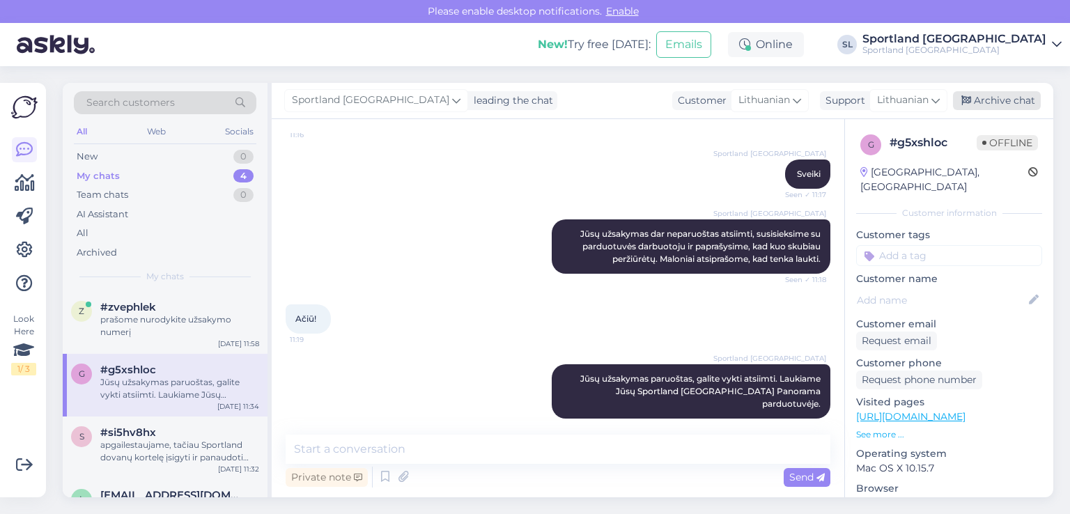
click at [978, 101] on div "Archive chat" at bounding box center [997, 100] width 88 height 19
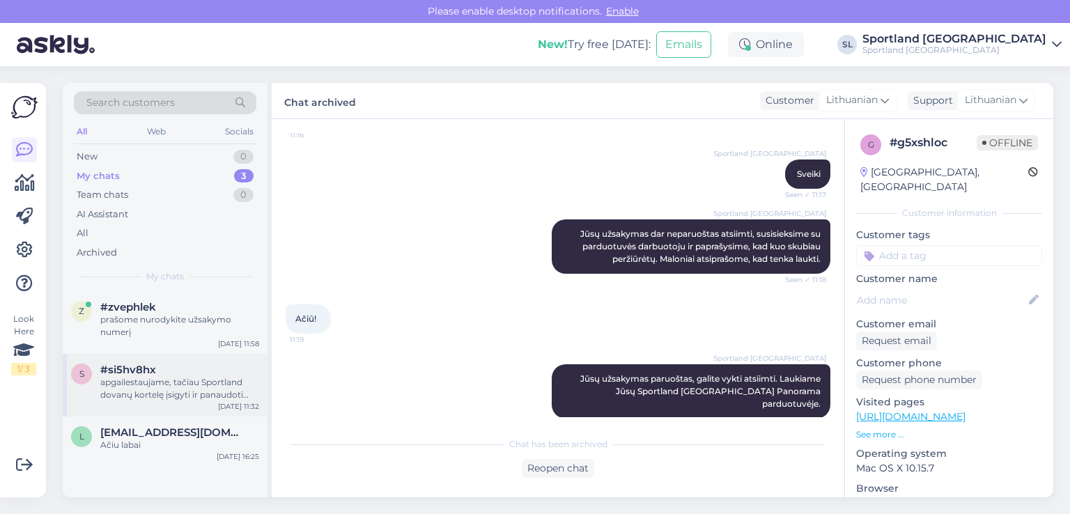
click at [151, 399] on div "apgailestaujame, tačiau Sportland dovanų kortelę įsigyti ir panaudoti galima ti…" at bounding box center [179, 388] width 159 height 25
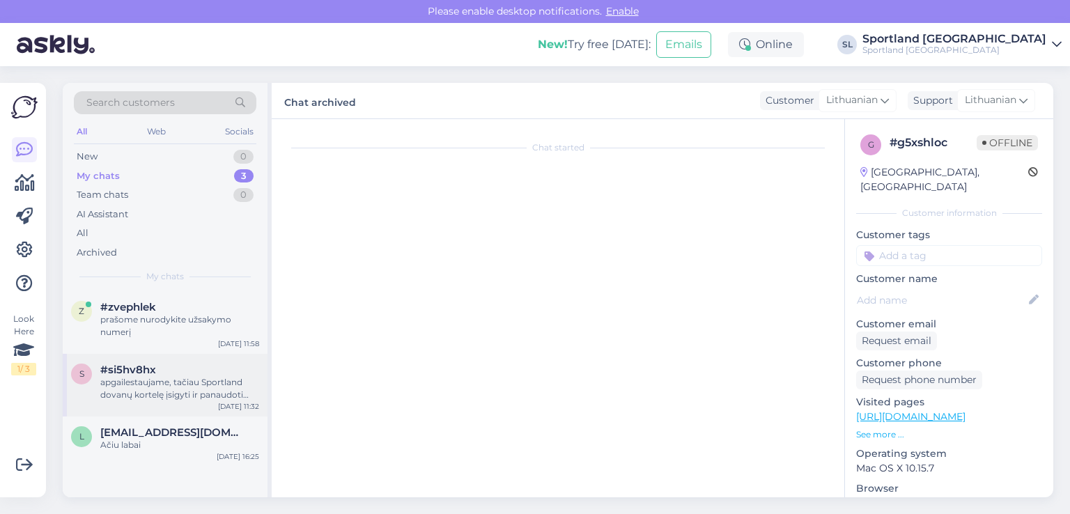
scroll to position [0, 0]
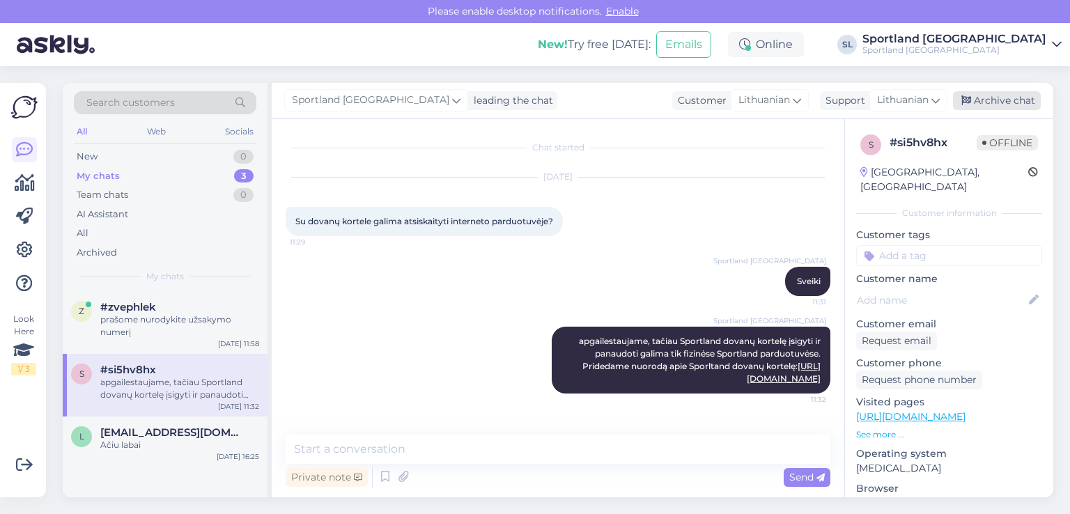
click at [1031, 102] on div "Archive chat" at bounding box center [997, 100] width 88 height 19
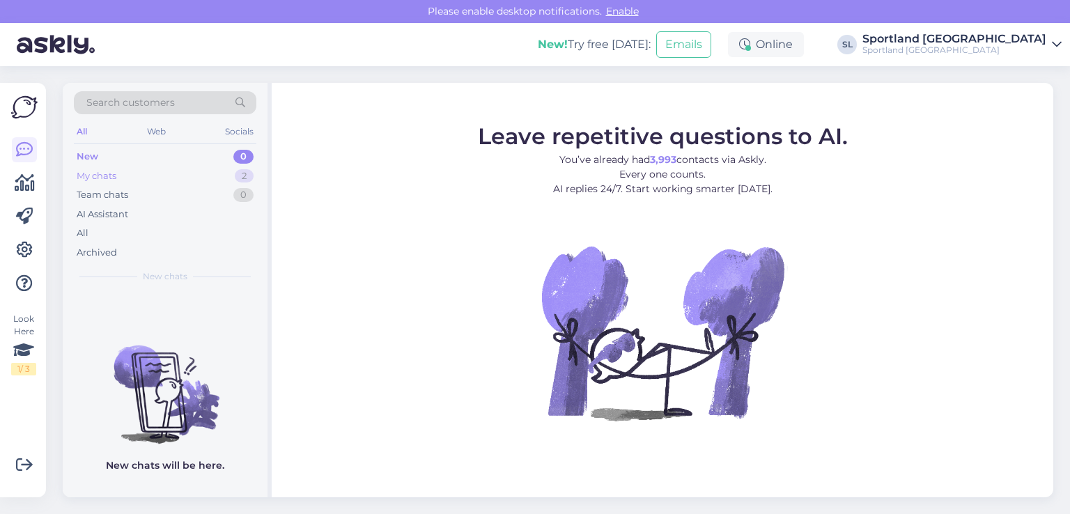
click at [147, 177] on div "My chats 2" at bounding box center [165, 175] width 182 height 19
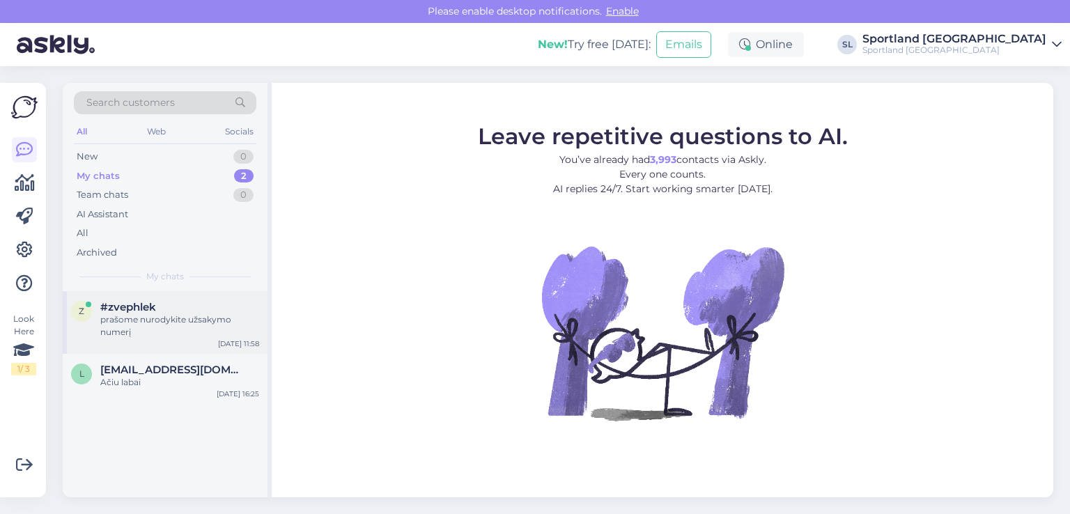
click at [180, 313] on div "prašome nurodykite užsakymo numerį" at bounding box center [179, 325] width 159 height 25
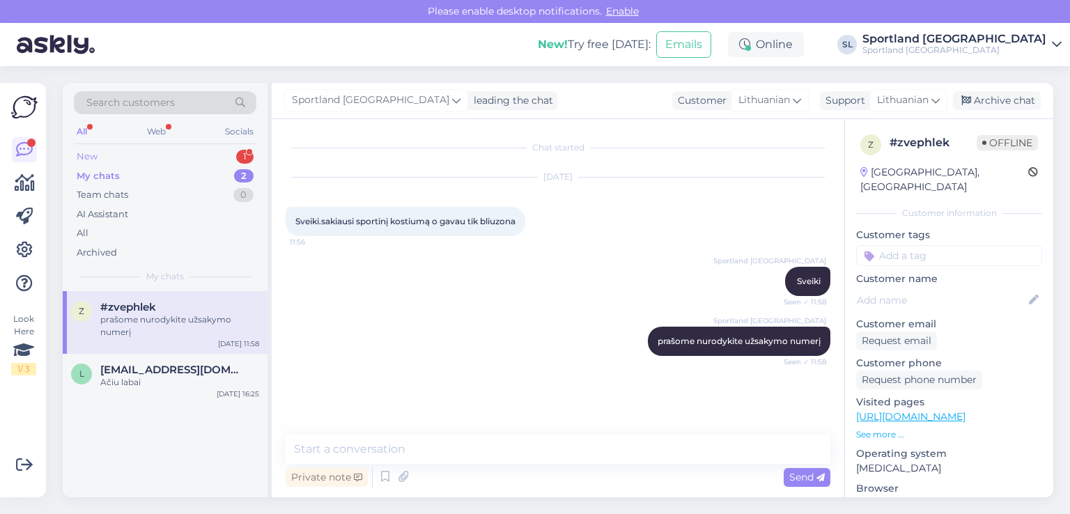
click at [164, 148] on div "New 1" at bounding box center [165, 156] width 182 height 19
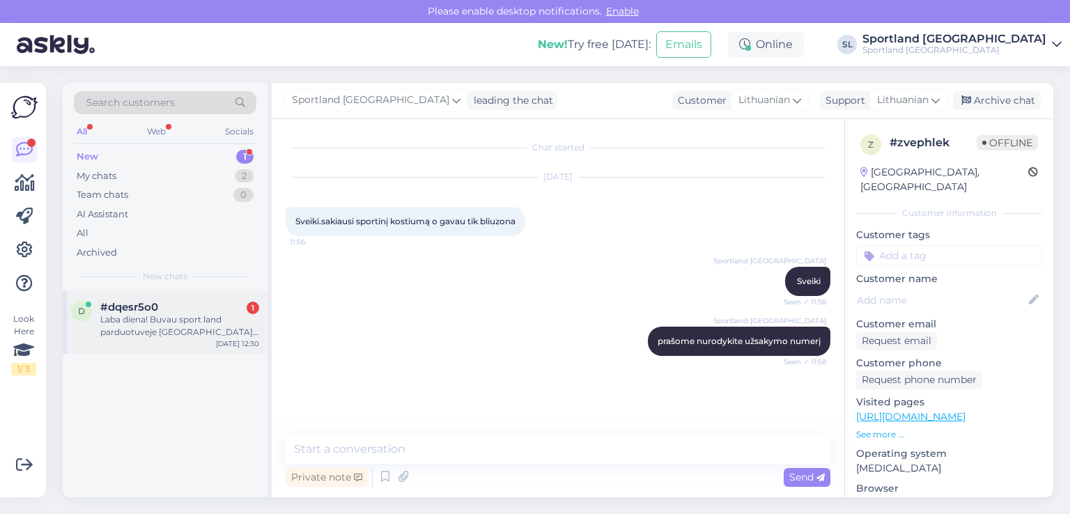
click at [134, 316] on div "Laba diena! Buvau sport land parduotuveje kaune ir norejau pirkti siuos batus b…" at bounding box center [179, 325] width 159 height 25
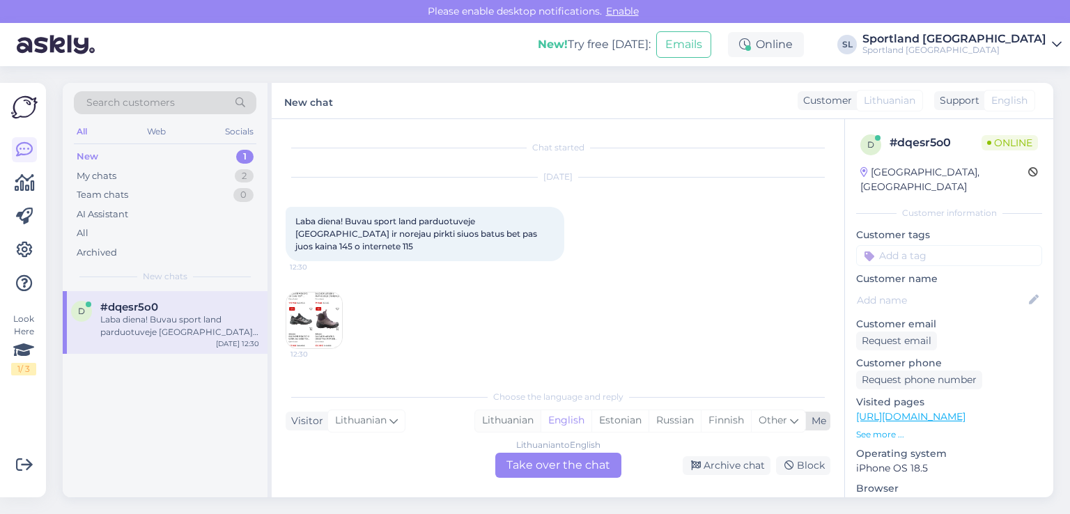
click at [509, 426] on div "Lithuanian" at bounding box center [507, 420] width 65 height 21
click at [538, 460] on div "Lithuanian to Lithuanian Take over the chat" at bounding box center [558, 465] width 126 height 25
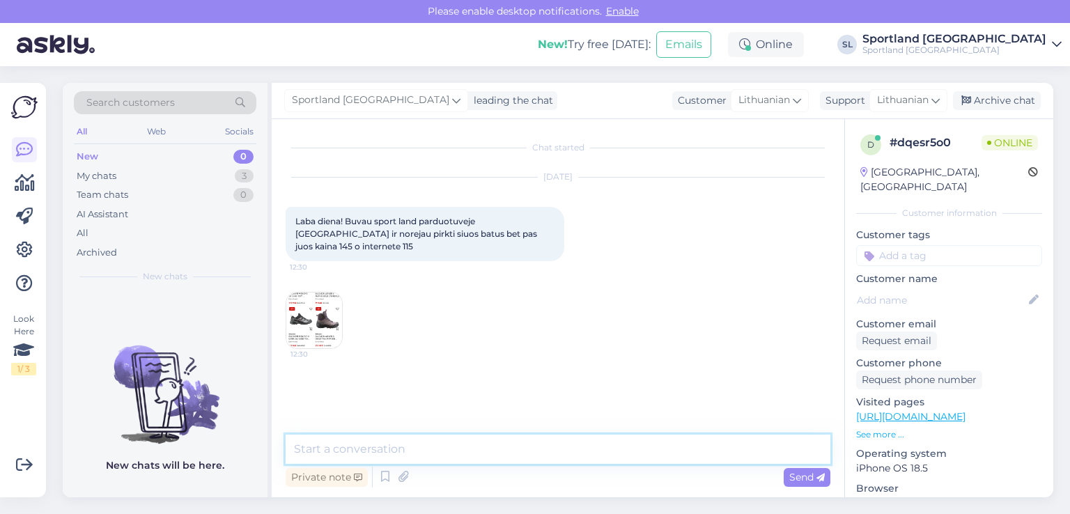
click at [506, 446] on textarea at bounding box center [558, 449] width 545 height 29
type textarea "Sveiki"
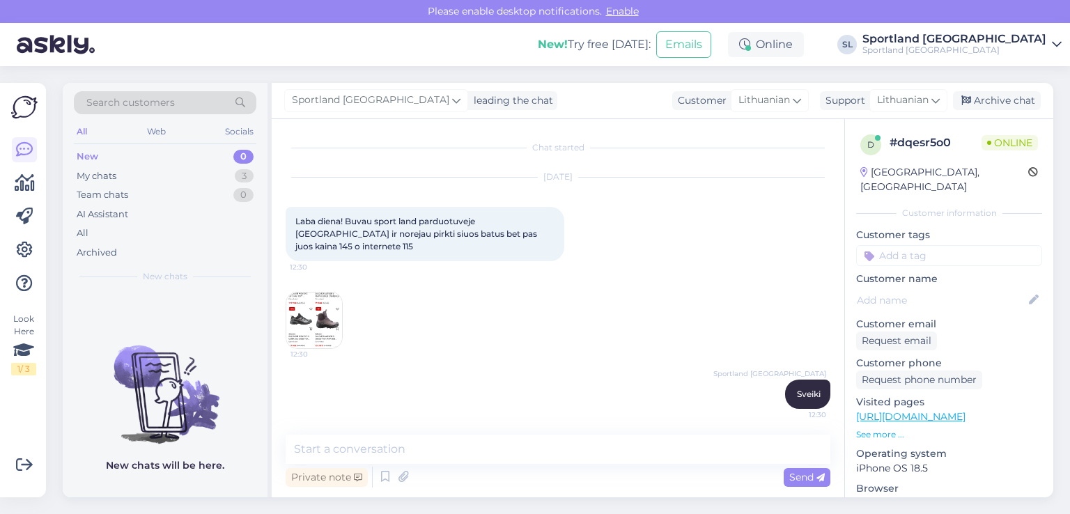
click at [304, 292] on img at bounding box center [314, 320] width 56 height 56
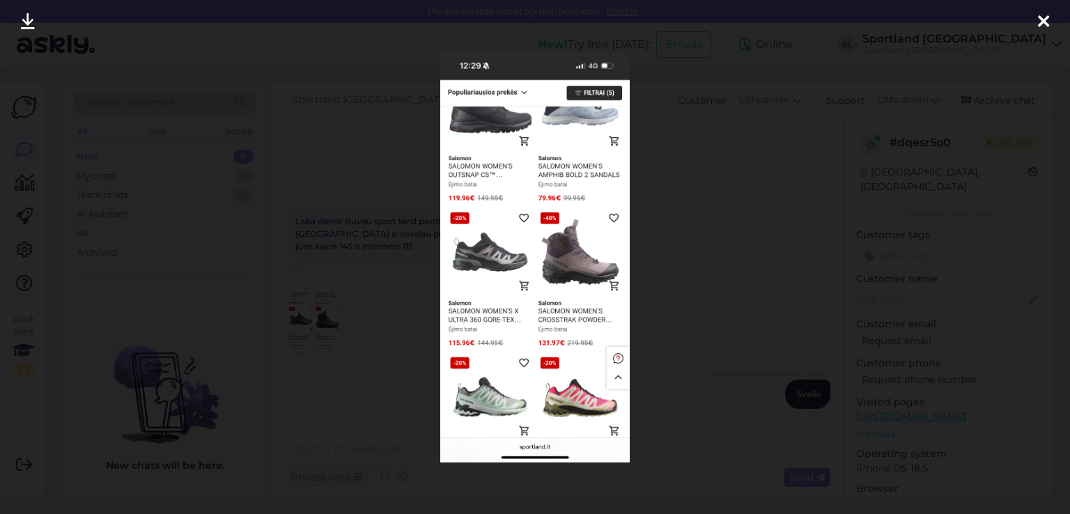
click at [1039, 24] on icon at bounding box center [1043, 22] width 11 height 18
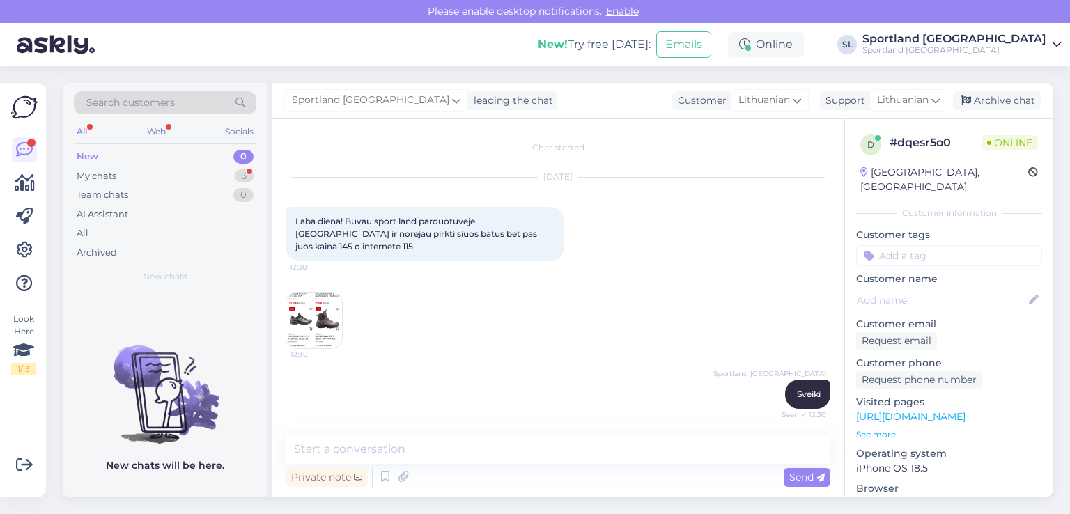
scroll to position [49, 0]
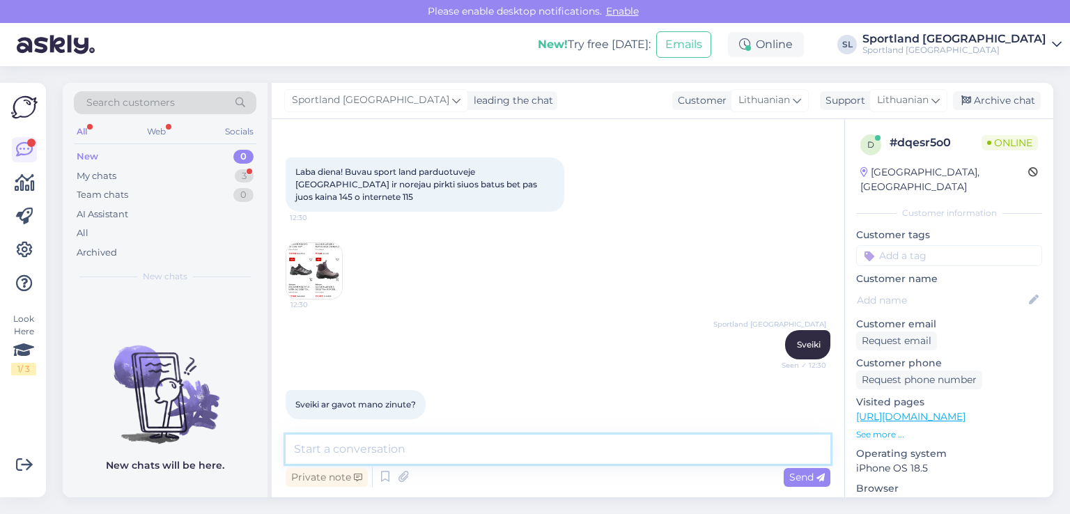
click at [559, 453] on textarea at bounding box center [558, 449] width 545 height 29
type textarea "D"
type textarea "p"
type textarea "d"
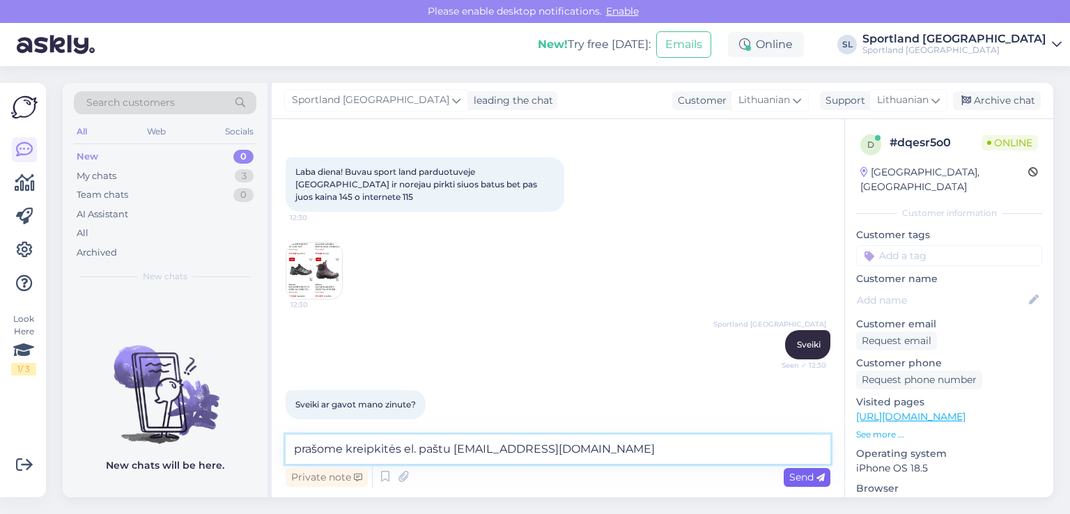
type textarea "prašome kreipkitės el. paštu aptarnavimas@sportland.lt"
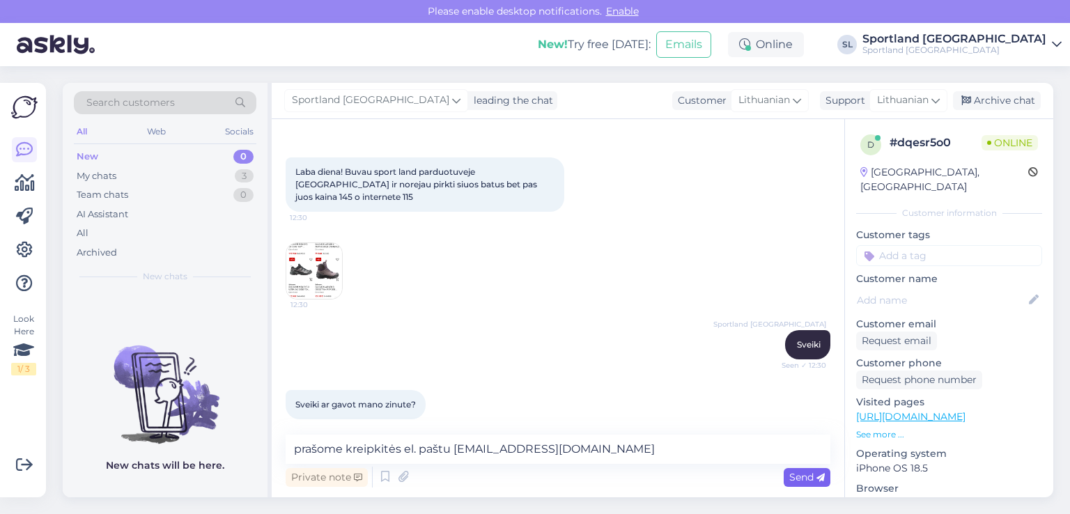
click at [792, 474] on span "Send" at bounding box center [807, 477] width 36 height 13
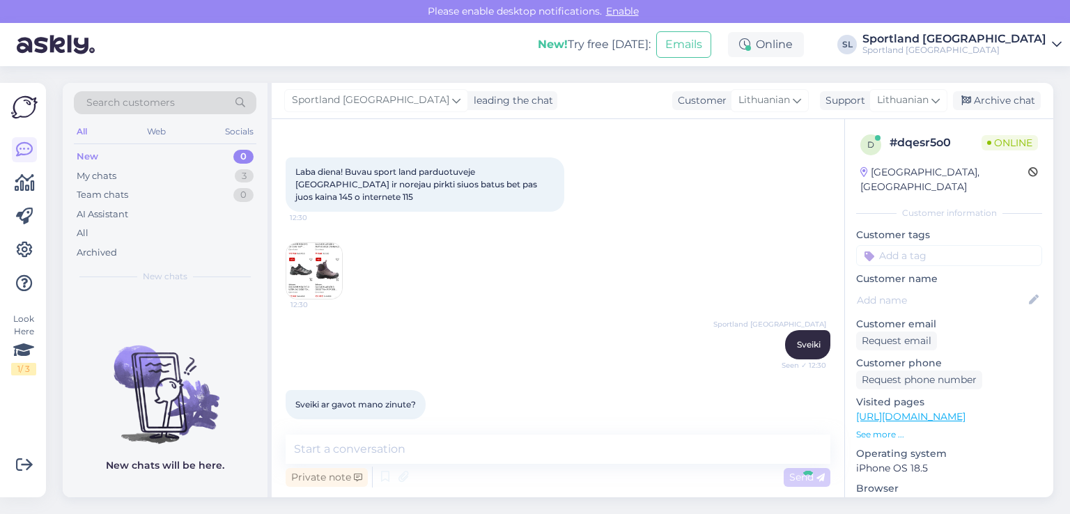
scroll to position [109, 0]
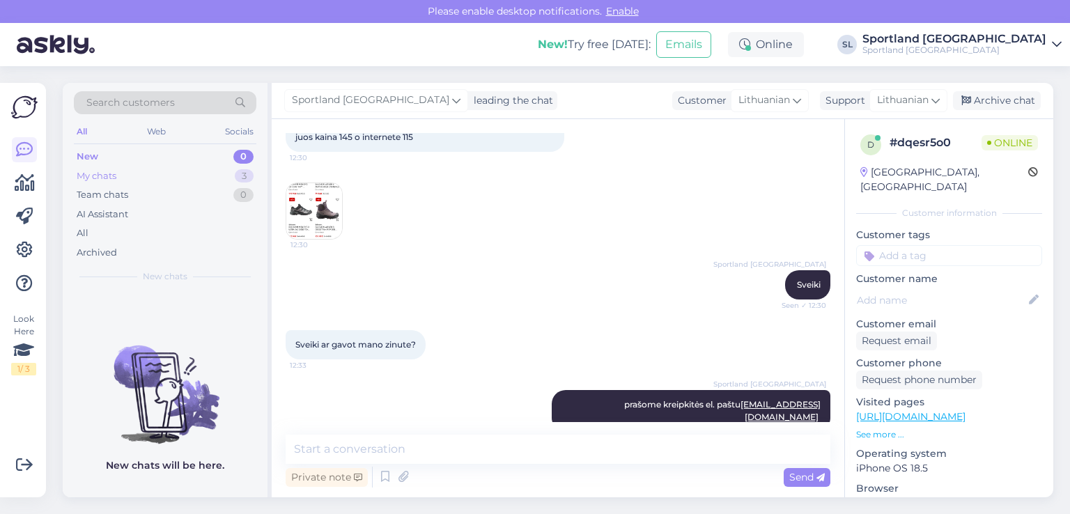
click at [148, 171] on div "My chats 3" at bounding box center [165, 175] width 182 height 19
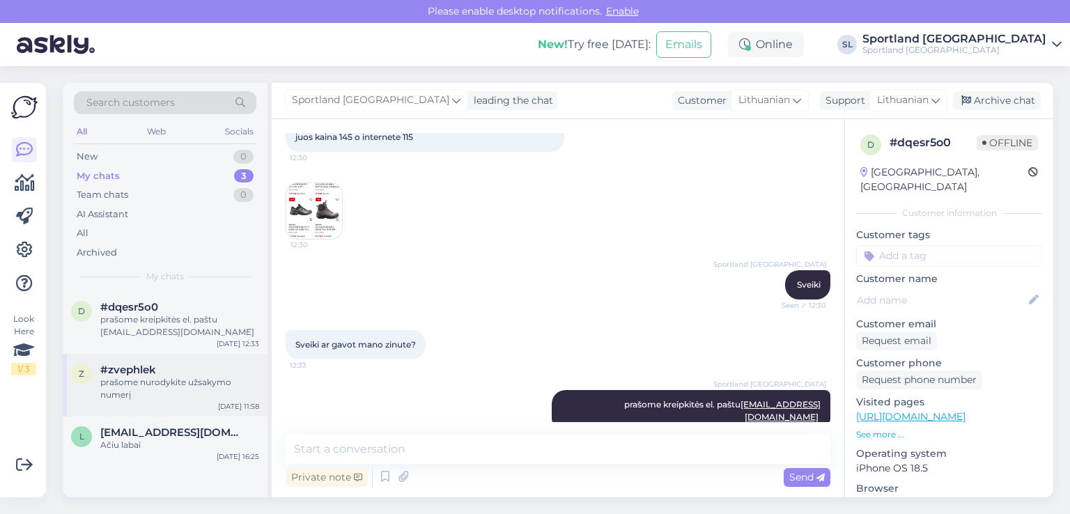
click at [141, 394] on div "prašome nurodykite užsakymo numerį" at bounding box center [179, 388] width 159 height 25
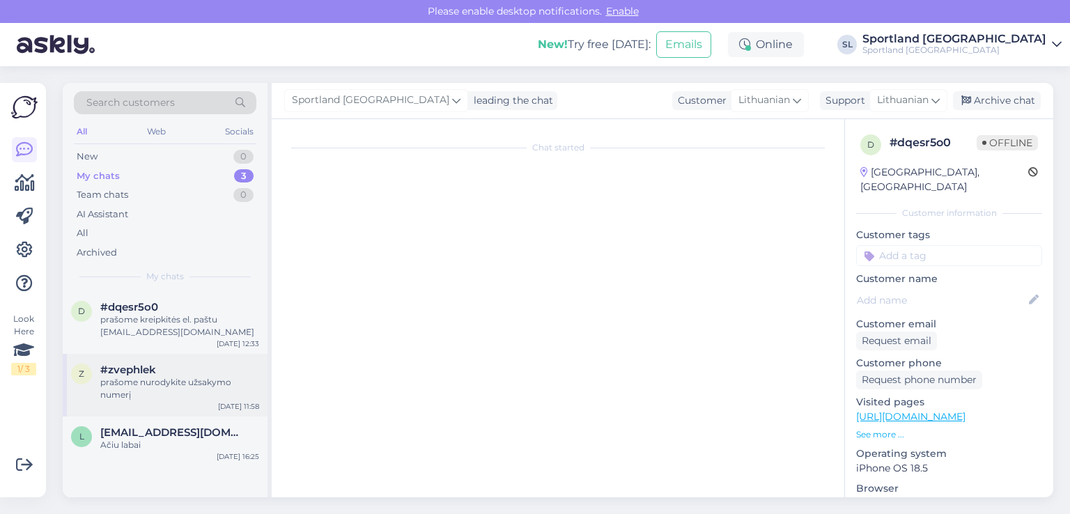
scroll to position [0, 0]
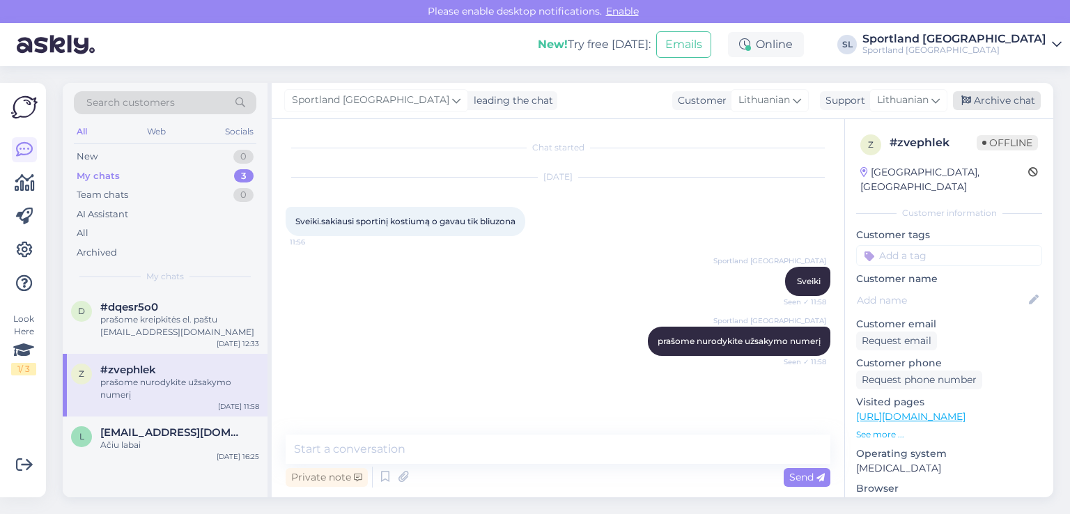
click at [998, 102] on div "Archive chat" at bounding box center [997, 100] width 88 height 19
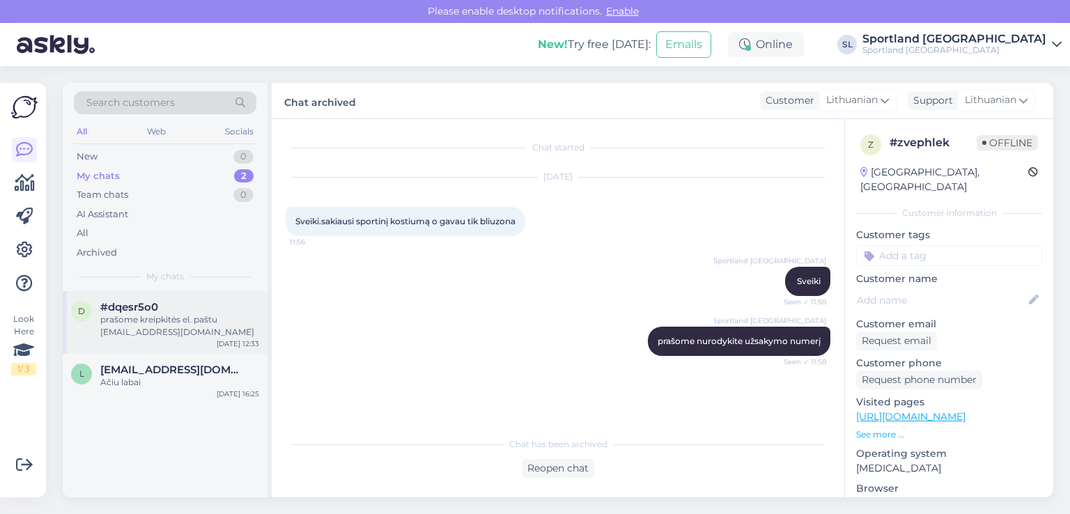
click at [137, 320] on div "prašome kreipkitės el. paštu aptarnavimas@sportland.lt" at bounding box center [179, 325] width 159 height 25
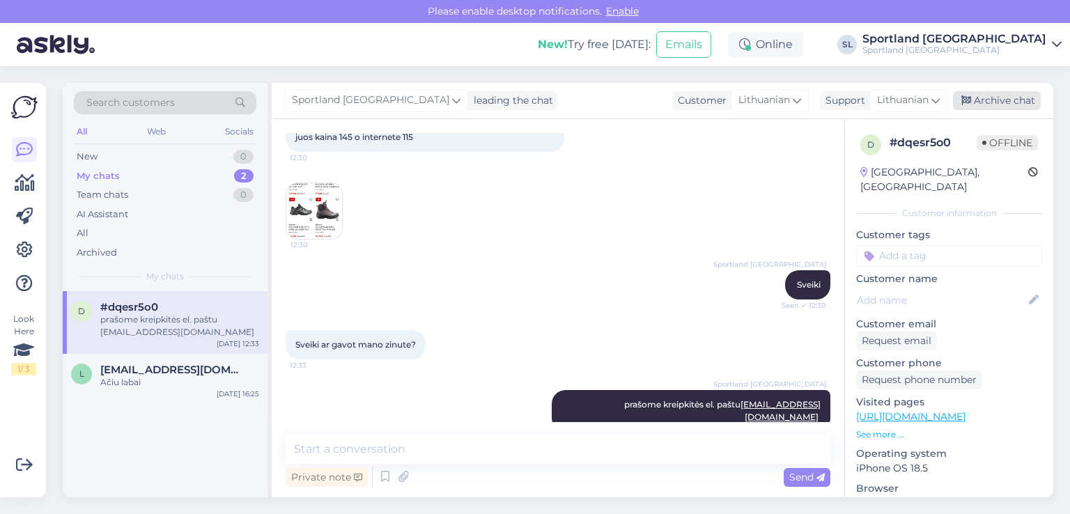
click at [1014, 98] on div "Archive chat" at bounding box center [997, 100] width 88 height 19
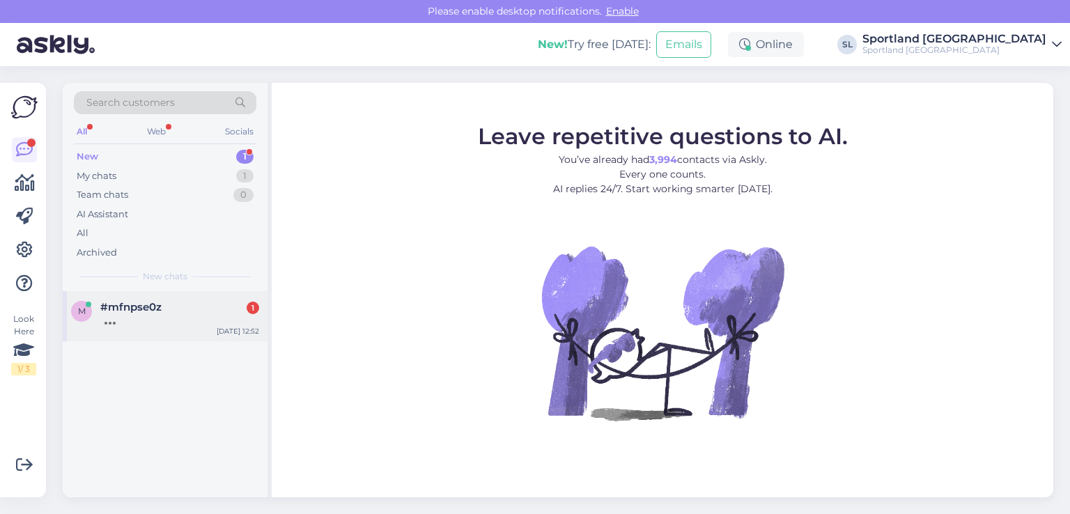
click at [179, 313] on div at bounding box center [179, 319] width 159 height 13
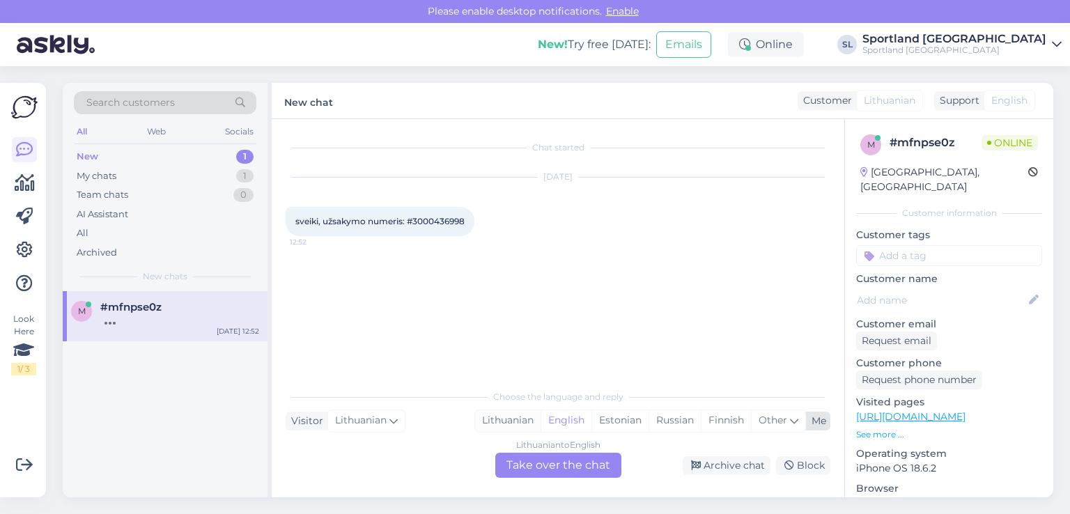
click at [499, 416] on div "Lithuanian" at bounding box center [507, 420] width 65 height 21
click at [547, 470] on div "Lithuanian to Lithuanian Take over the chat" at bounding box center [558, 465] width 126 height 25
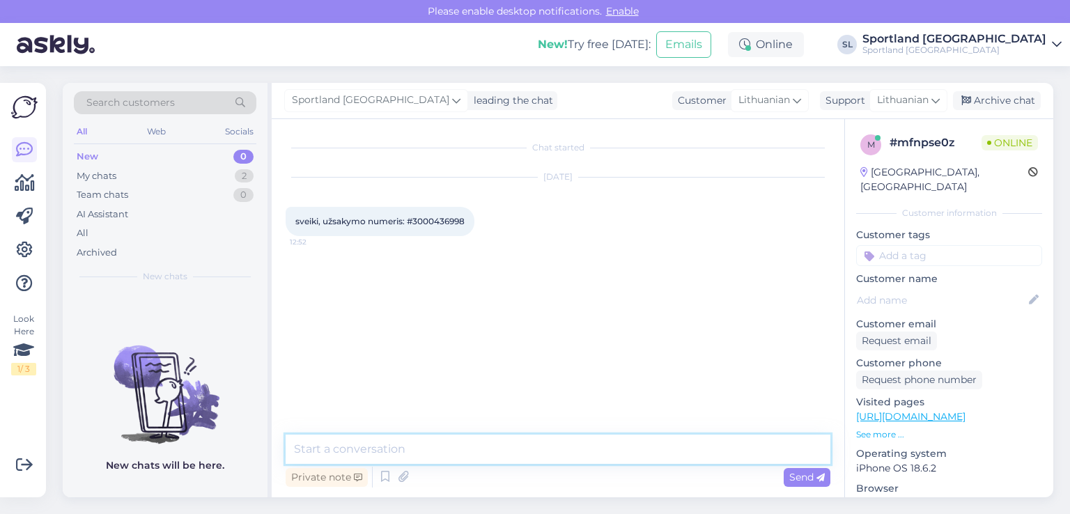
click at [501, 450] on textarea at bounding box center [558, 449] width 545 height 29
type textarea "Sveiki"
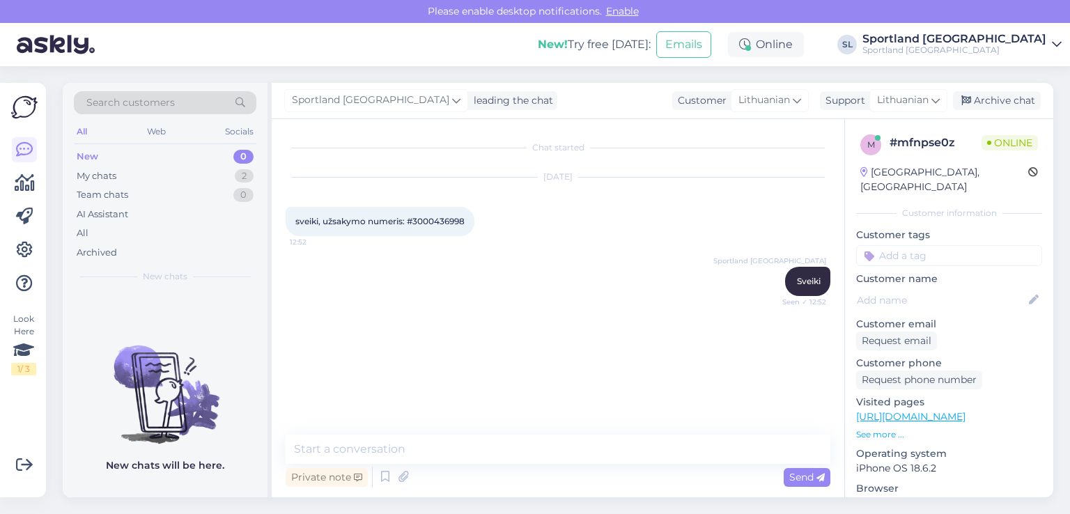
click at [441, 219] on span "sveiki, užsakymo numeris: #3000436998" at bounding box center [379, 221] width 169 height 10
copy span "3000436998"
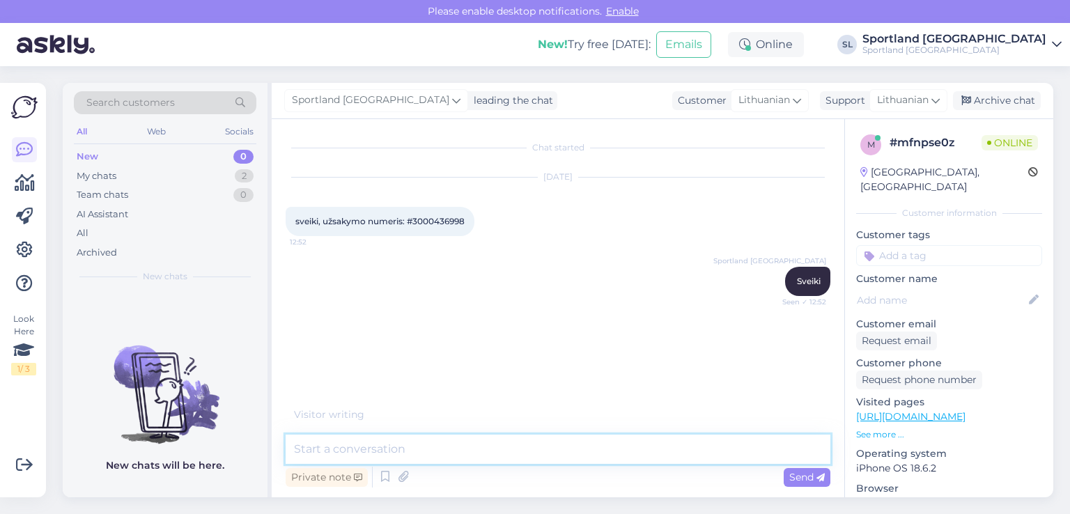
click at [397, 448] on textarea at bounding box center [558, 449] width 545 height 29
type textarea "J"
click at [457, 449] on textarea "J" at bounding box center [558, 449] width 545 height 29
type textarea "Kuo galime padėti?"
paste textarea "ADIDAS DESIGNED FOR TRAINING KNIT"
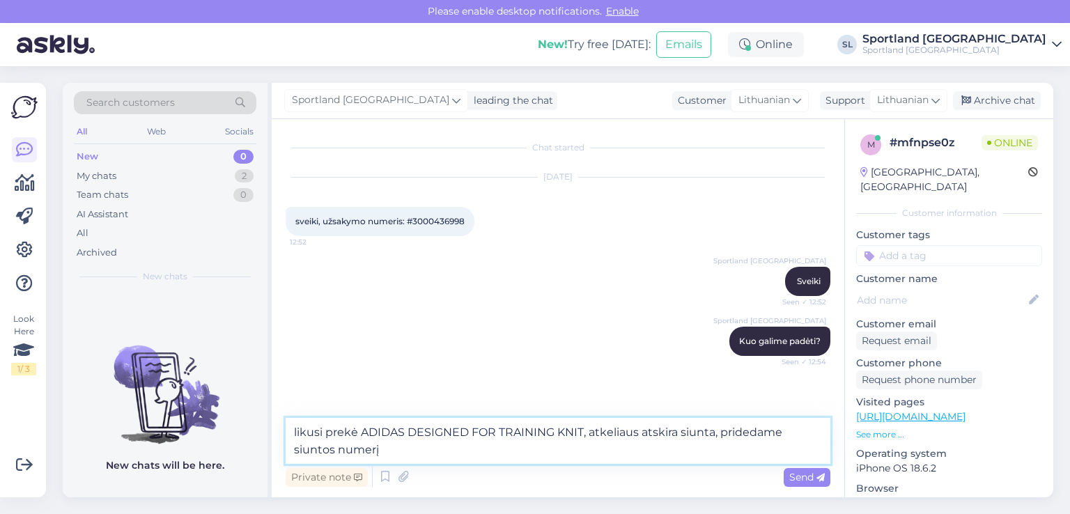
paste textarea "05835006681036"
type textarea "likusi prekė ADIDAS DESIGNED FOR TRAINING KNIT, atkeliaus atskira siunta, pride…"
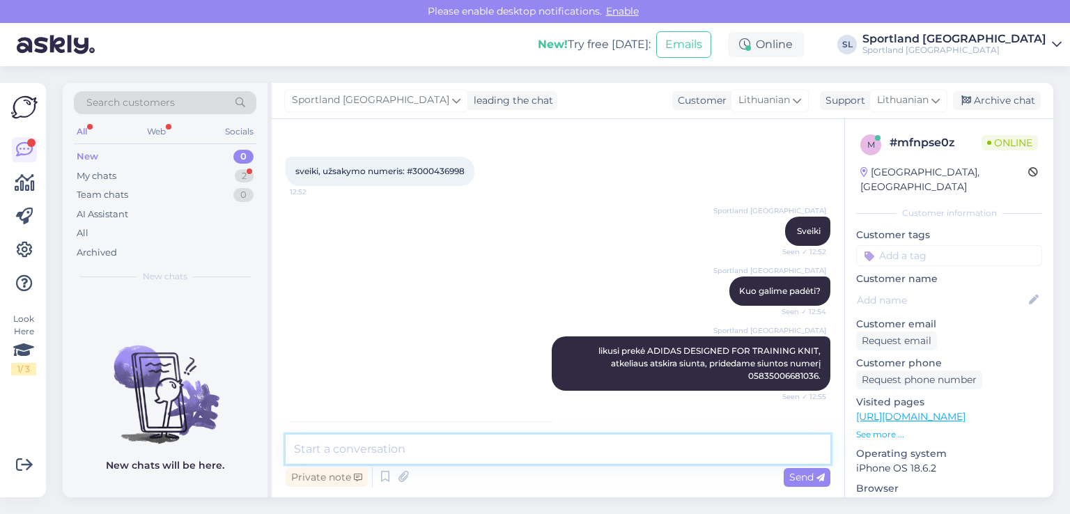
scroll to position [179, 0]
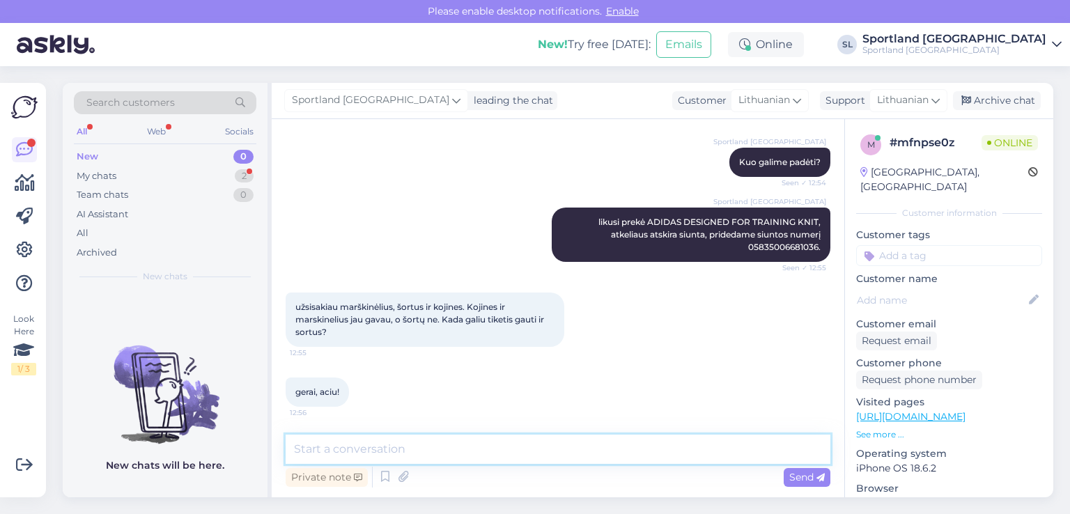
click at [473, 444] on textarea at bounding box center [558, 449] width 545 height 29
type textarea "Ačiū Jums, geros dienos :)"
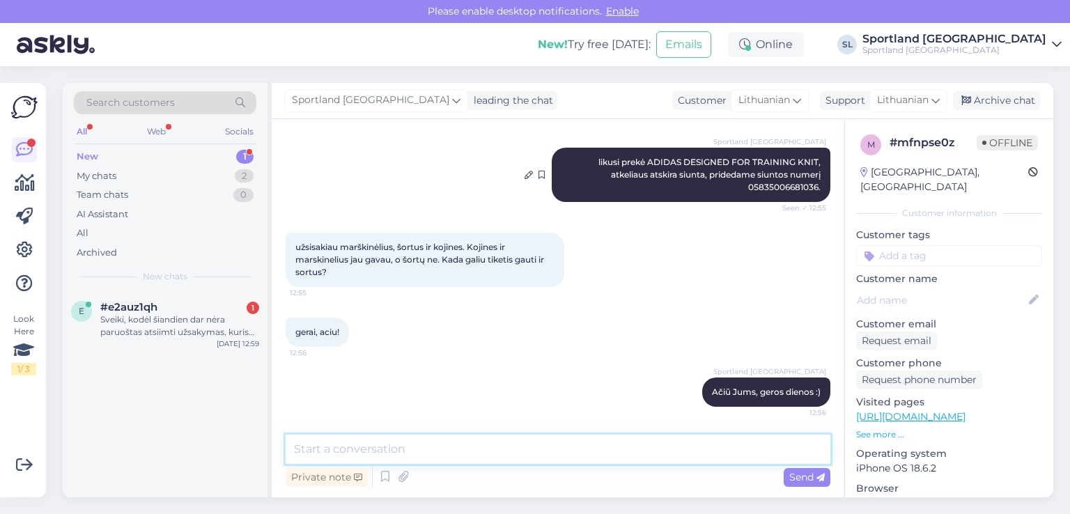
scroll to position [239, 0]
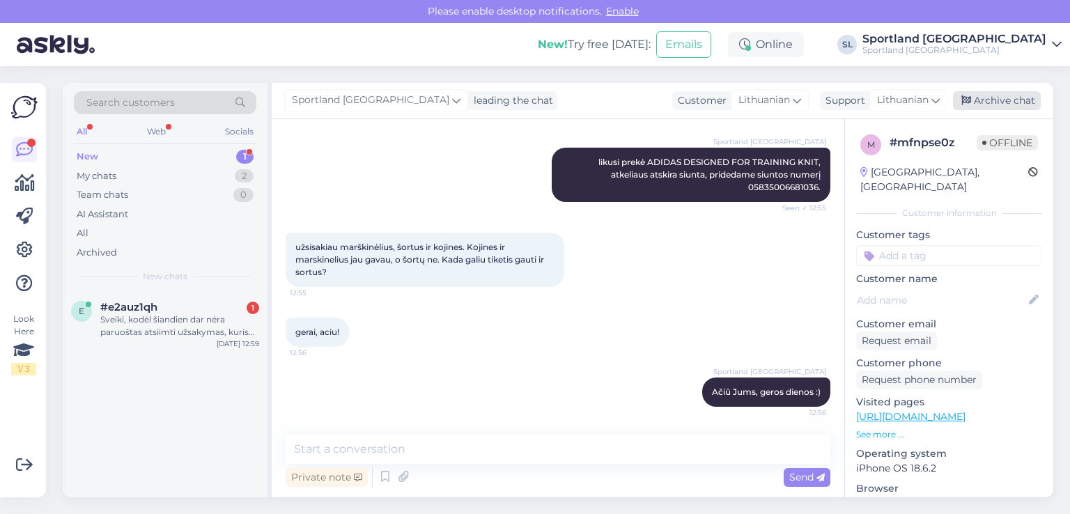
click at [985, 101] on div "Archive chat" at bounding box center [997, 100] width 88 height 19
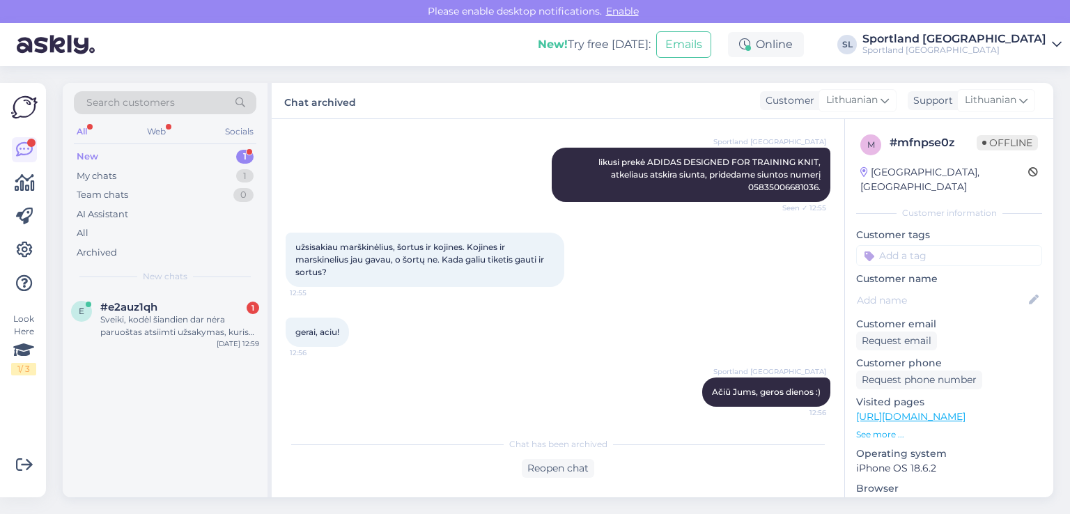
click at [172, 159] on div "New 1" at bounding box center [165, 156] width 182 height 19
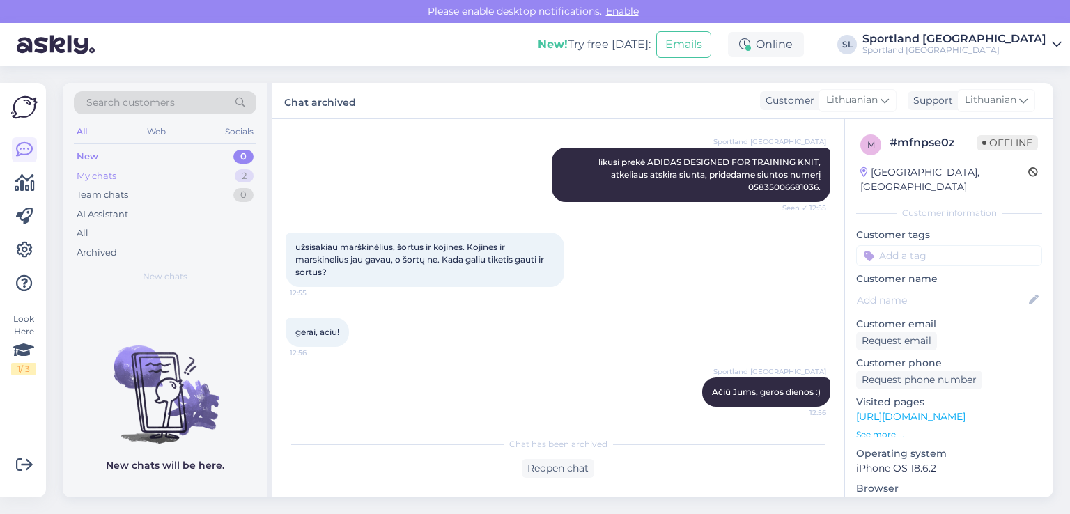
click at [124, 168] on div "My chats 2" at bounding box center [165, 175] width 182 height 19
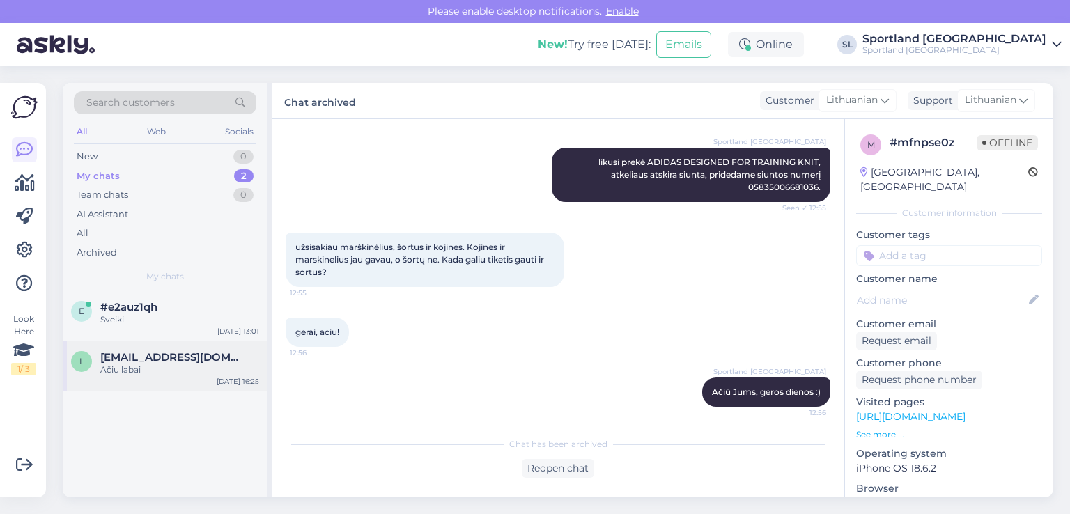
click at [132, 368] on div "Ačiu labai" at bounding box center [179, 370] width 159 height 13
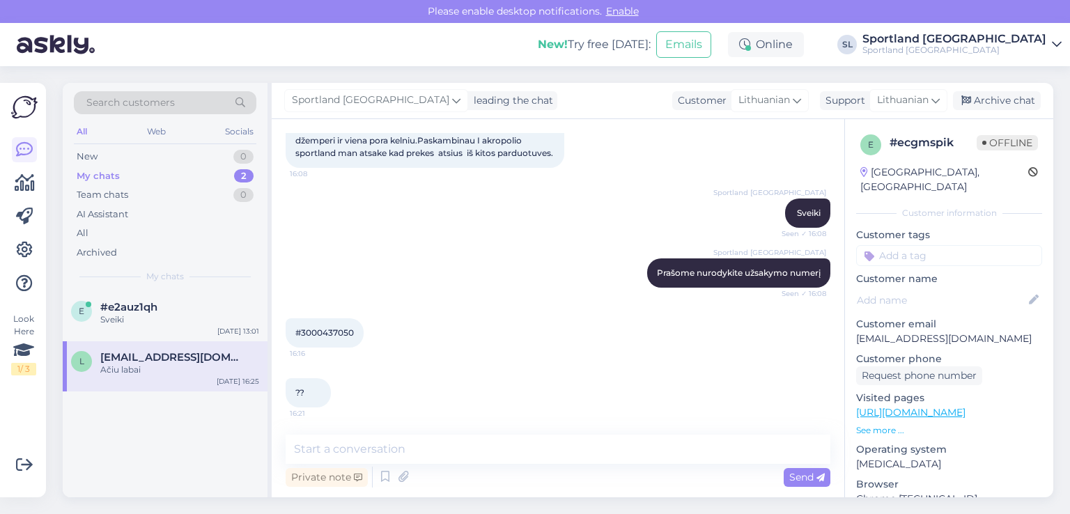
scroll to position [70, 0]
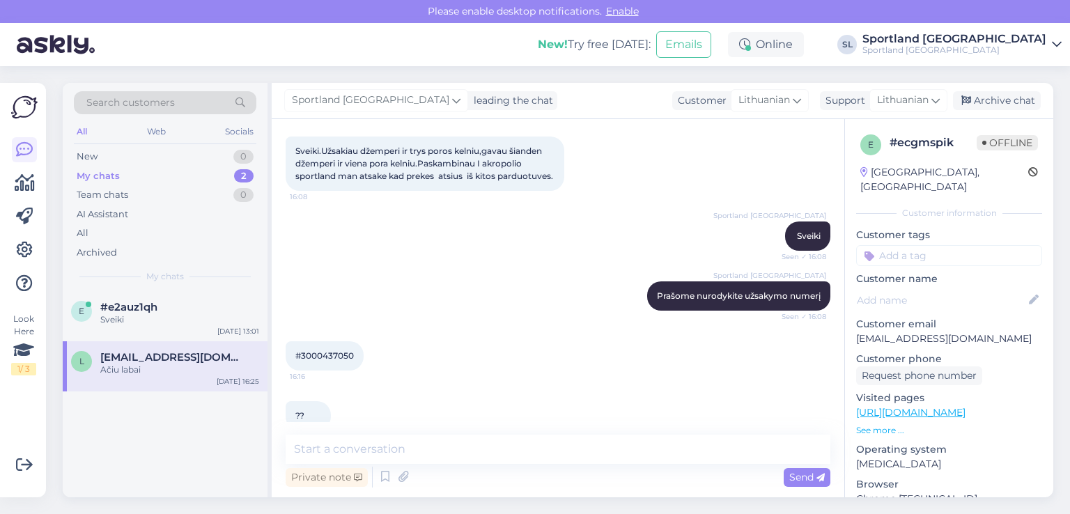
click at [345, 361] on span "#3000437050" at bounding box center [324, 355] width 58 height 10
copy div "3000437050 16:16"
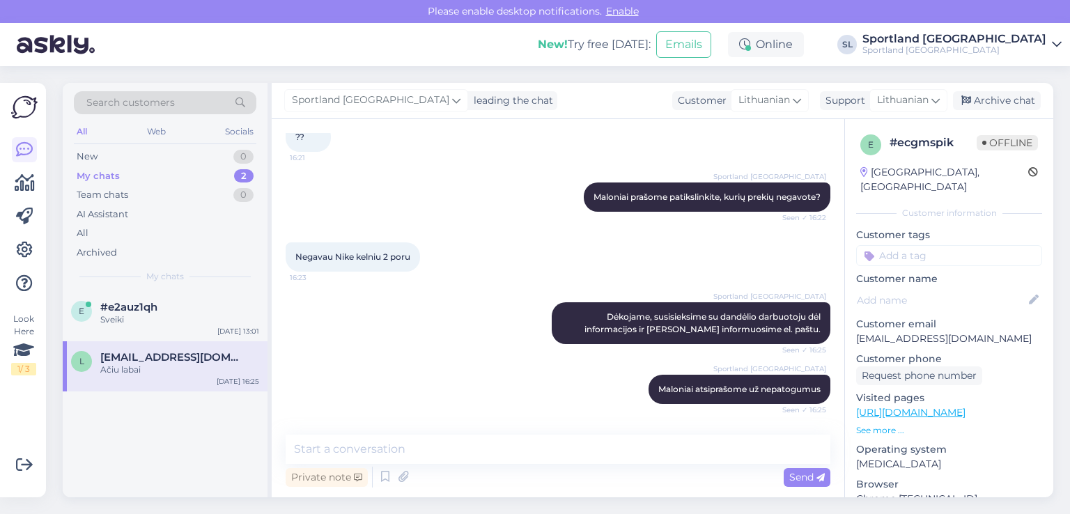
scroll to position [419, 0]
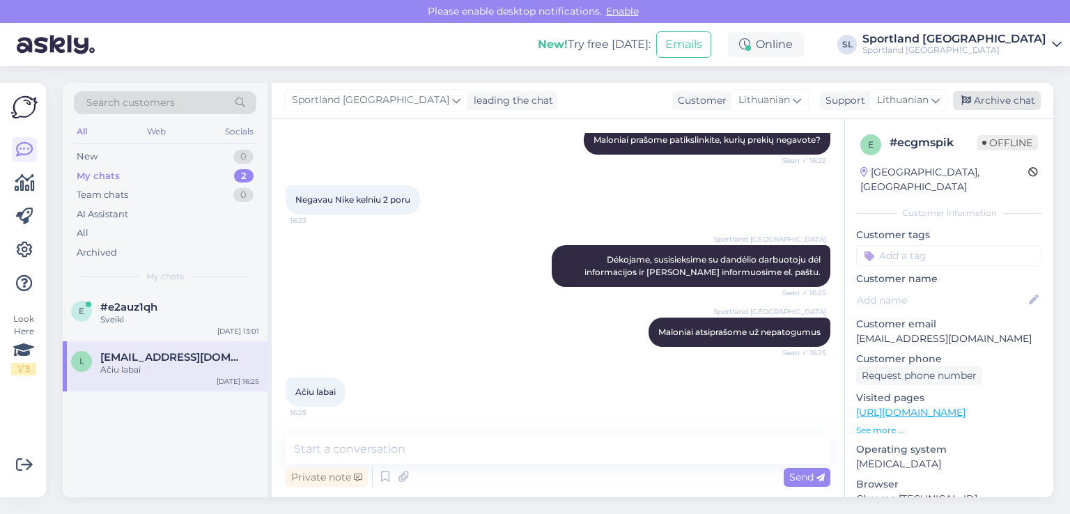
click at [1002, 98] on div "Archive chat" at bounding box center [997, 100] width 88 height 19
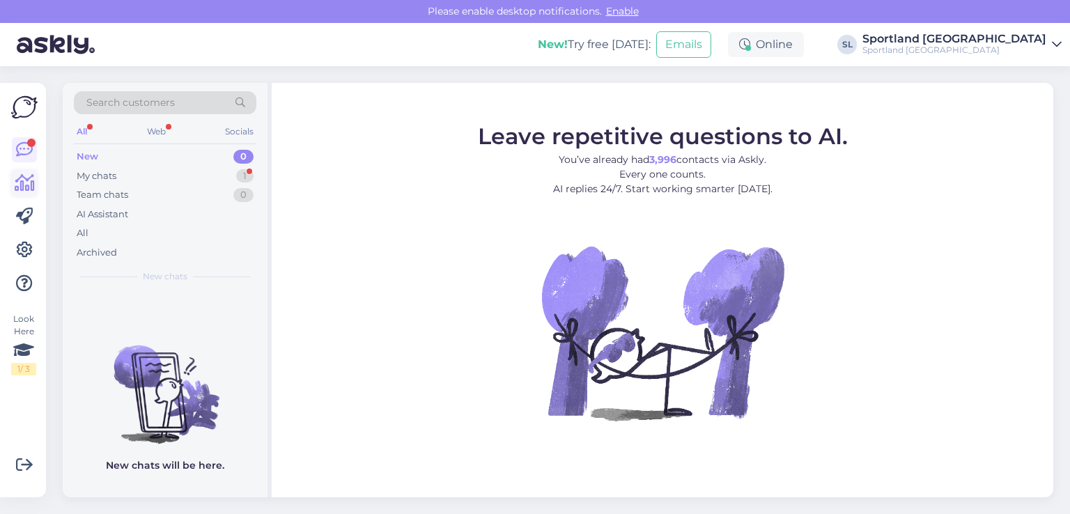
click at [15, 194] on link at bounding box center [24, 183] width 25 height 25
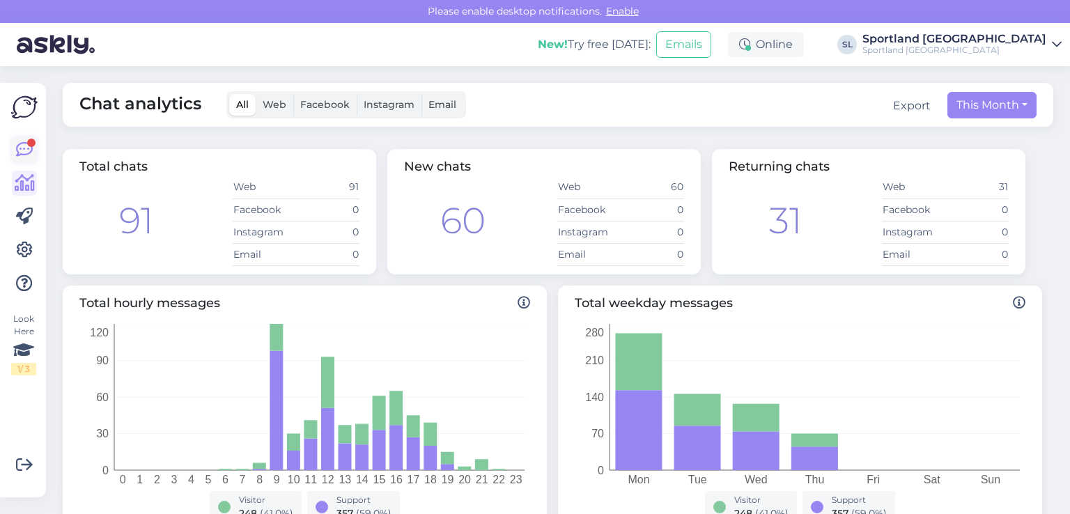
click at [24, 150] on icon at bounding box center [24, 149] width 17 height 17
